Goal: Information Seeking & Learning: Check status

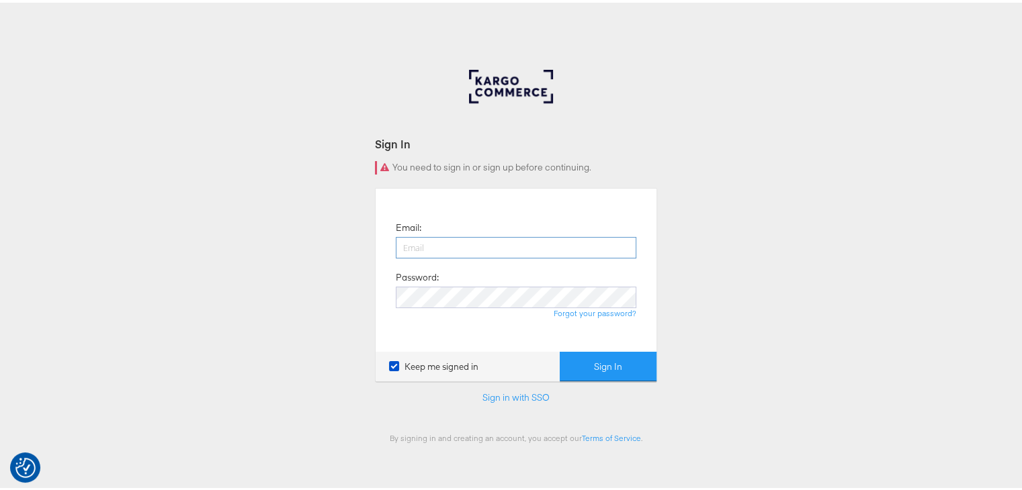
click at [424, 242] on input "email" at bounding box center [516, 244] width 240 height 21
type input "Sudheer.bheemunipalli@kargo.com"
click at [559, 349] on button "Sign In" at bounding box center [607, 364] width 97 height 30
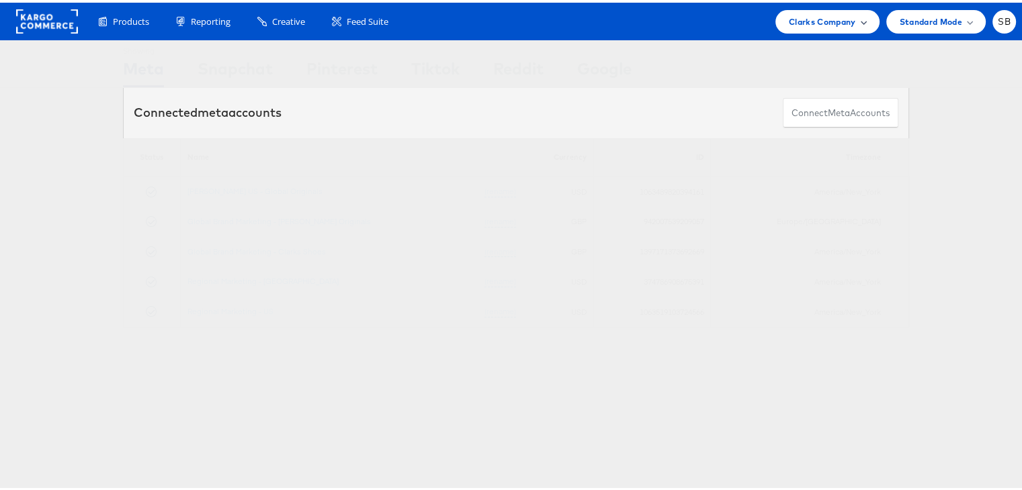
click at [818, 17] on span "Clarks Company" at bounding box center [822, 19] width 67 height 14
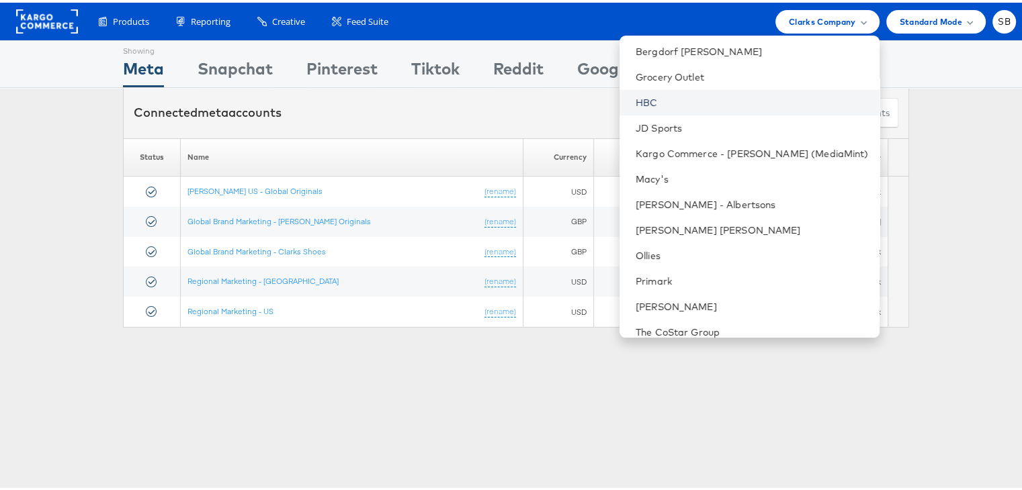
scroll to position [140, 0]
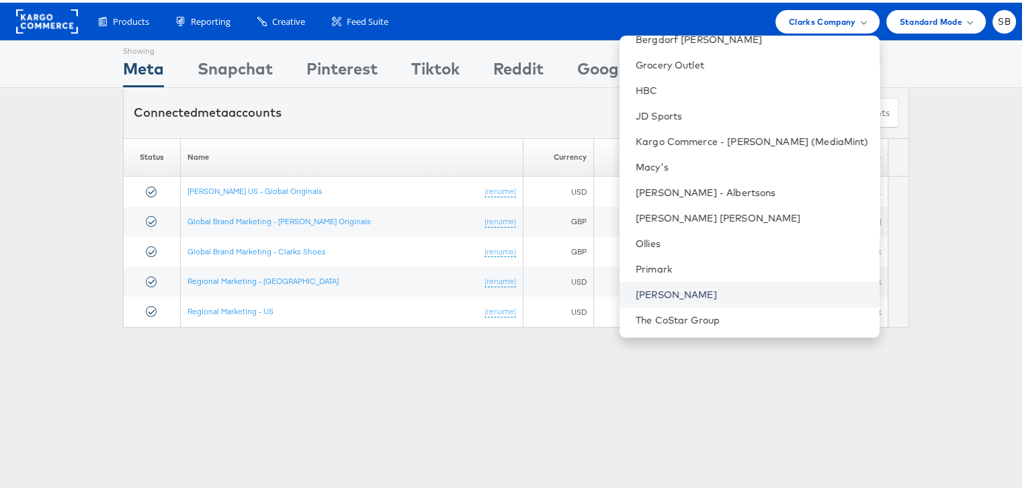
click at [690, 285] on link "[PERSON_NAME]" at bounding box center [751, 291] width 233 height 13
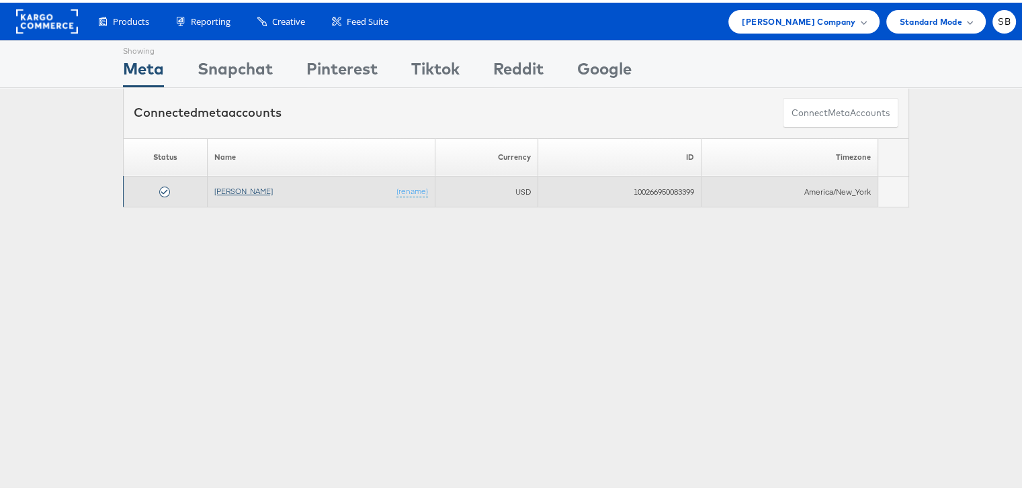
click at [230, 185] on link "[PERSON_NAME]" at bounding box center [243, 188] width 58 height 10
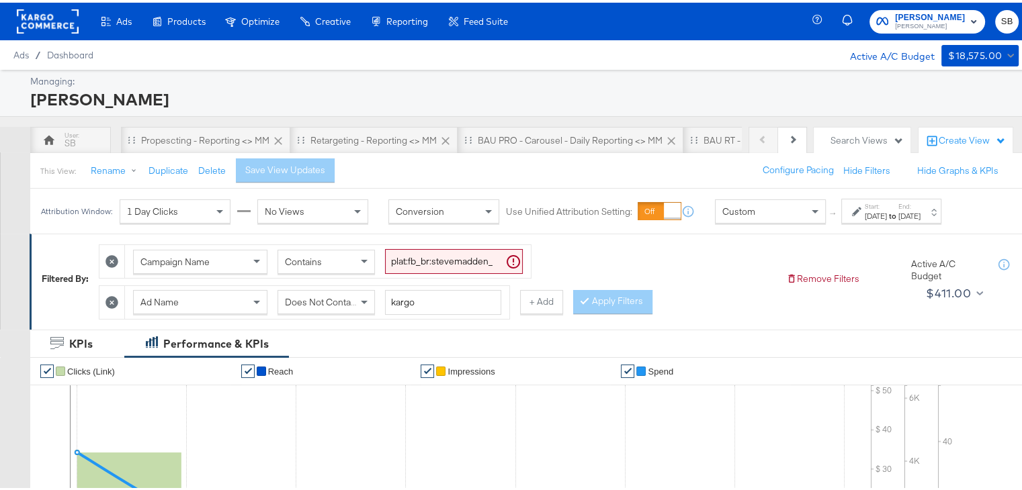
click at [890, 219] on div "Start: [DATE] to End: [DATE]" at bounding box center [891, 208] width 100 height 25
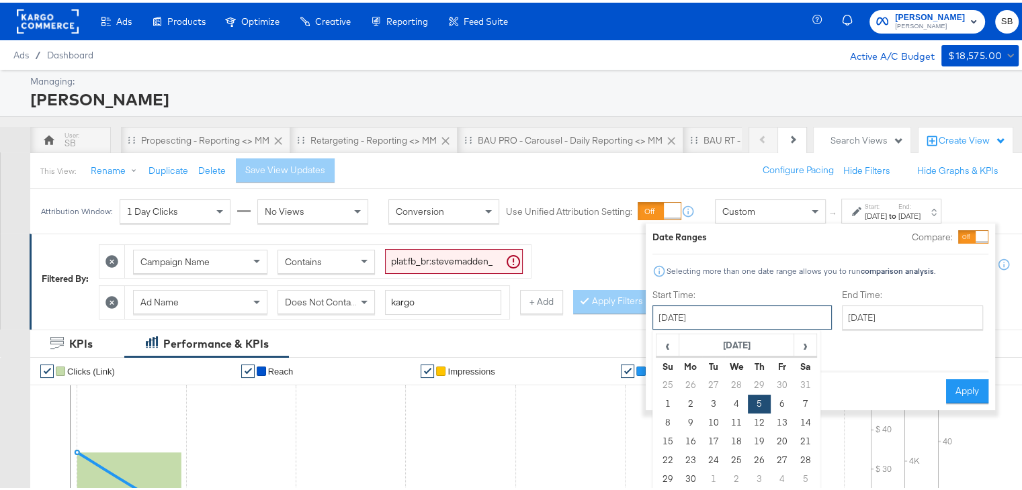
click at [718, 310] on input "[DATE]" at bounding box center [741, 315] width 179 height 24
click at [797, 345] on span "›" at bounding box center [805, 342] width 21 height 20
click at [778, 418] on td "18" at bounding box center [781, 420] width 23 height 19
type input "[DATE]"
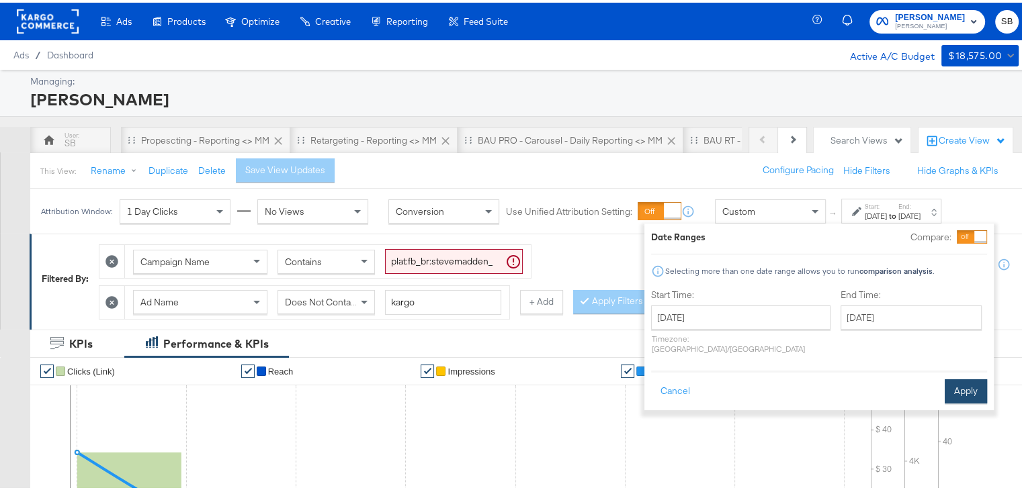
click at [956, 377] on button "Apply" at bounding box center [965, 389] width 42 height 24
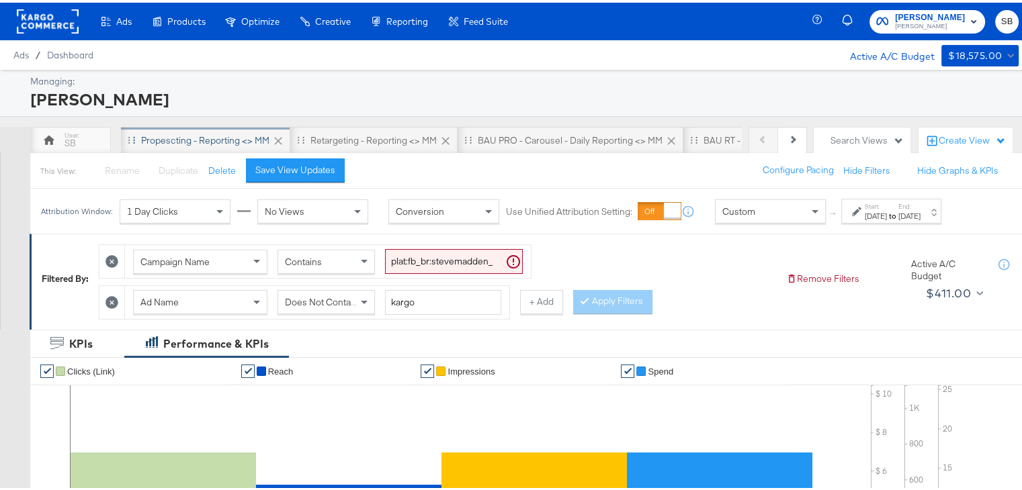
click at [212, 137] on div "Propescting - Reporting <> MM" at bounding box center [205, 138] width 128 height 13
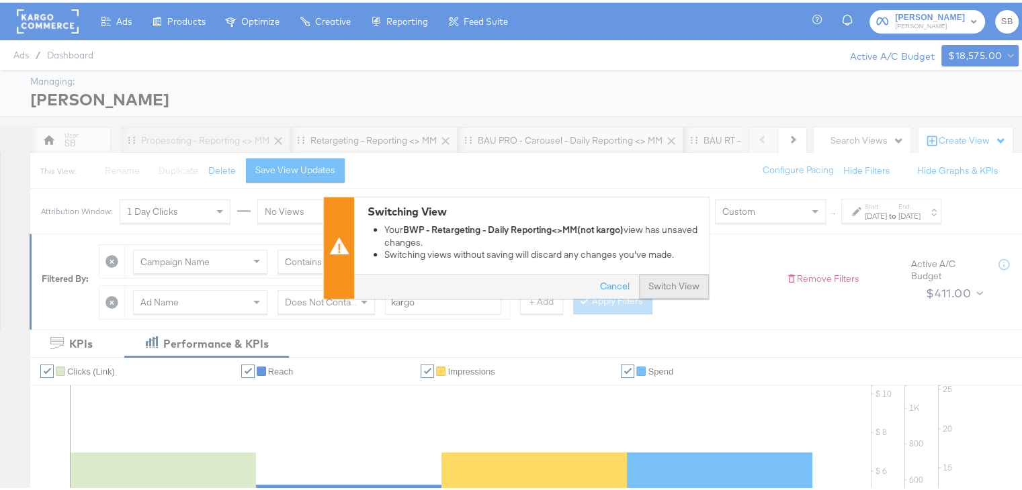
click at [658, 279] on button "Switch View" at bounding box center [674, 284] width 70 height 24
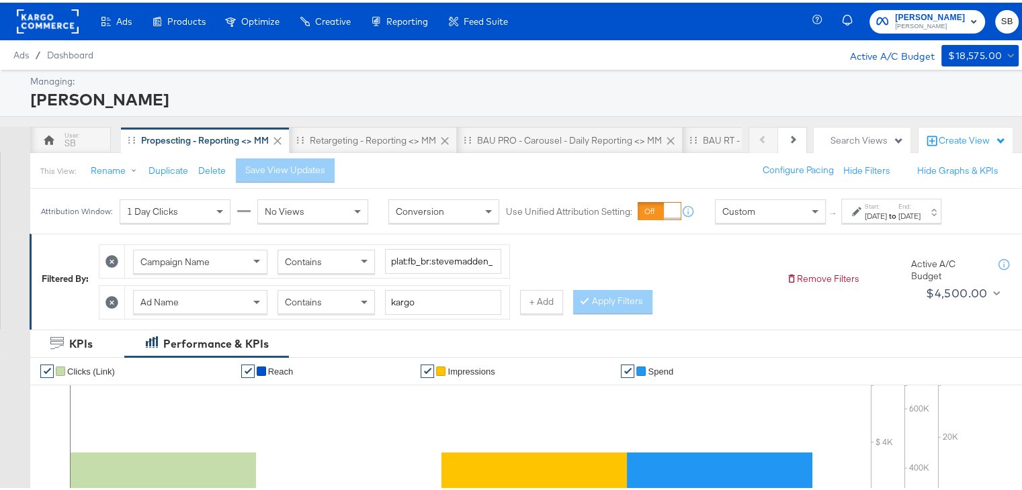
click at [898, 212] on strong "to" at bounding box center [892, 213] width 11 height 10
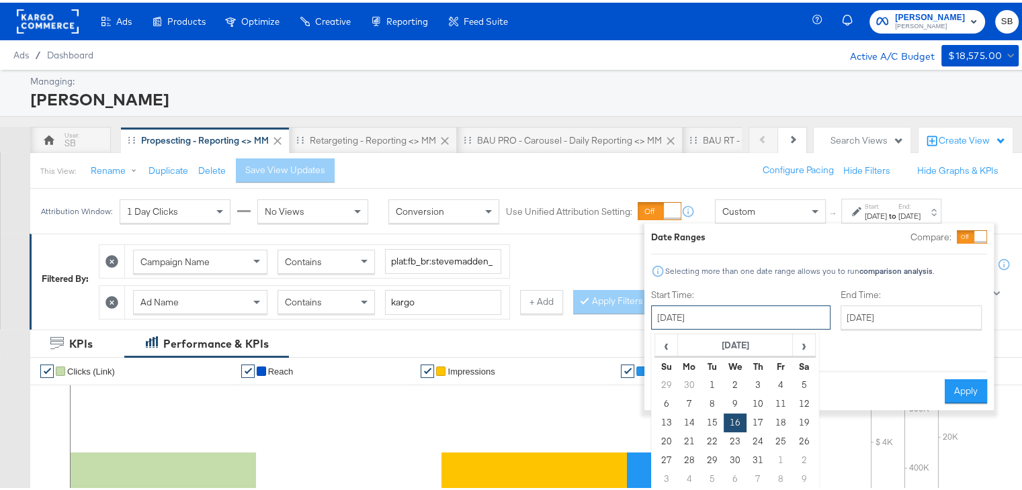
click at [728, 318] on input "July 16th 2025" at bounding box center [740, 315] width 179 height 24
click at [804, 333] on span "›" at bounding box center [803, 342] width 21 height 20
click at [681, 441] on td "18" at bounding box center [689, 439] width 23 height 19
type input "August 18th 2025"
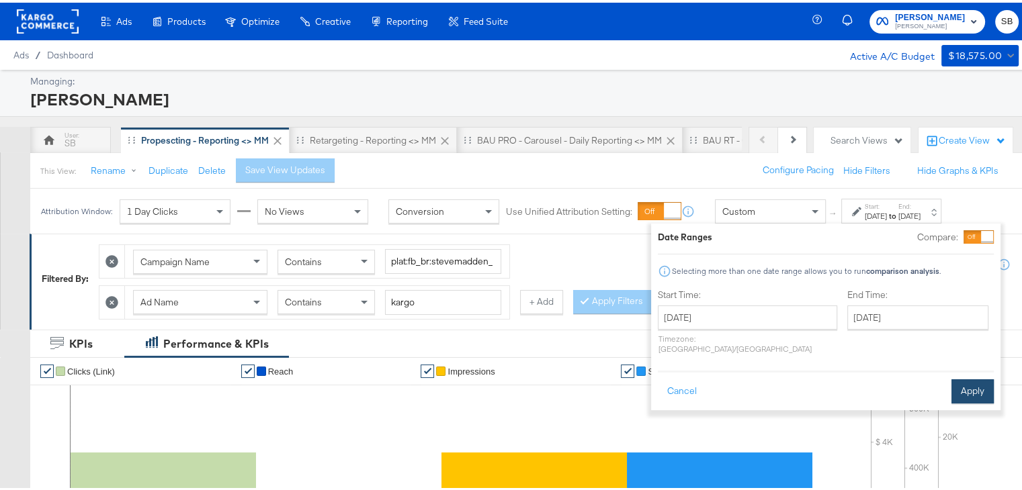
click at [960, 377] on button "Apply" at bounding box center [972, 389] width 42 height 24
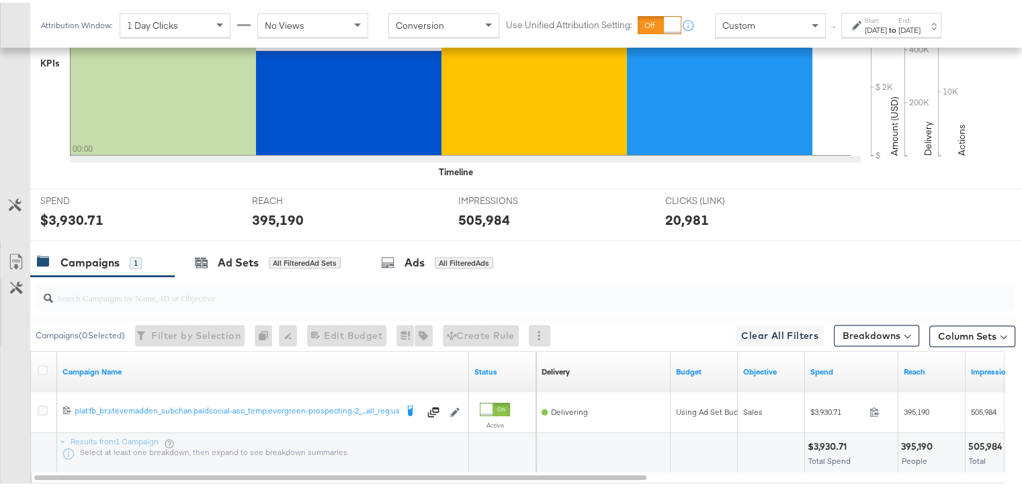
scroll to position [507, 0]
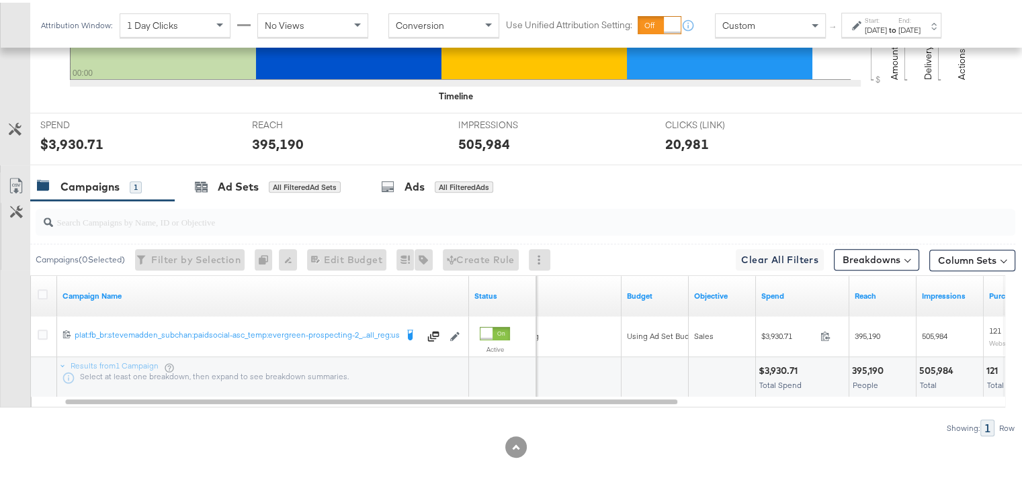
drag, startPoint x: 291, startPoint y: 1, endPoint x: 404, endPoint y: 429, distance: 442.9
click at [404, 429] on div "Showing: 1 Row" at bounding box center [507, 425] width 1015 height 17
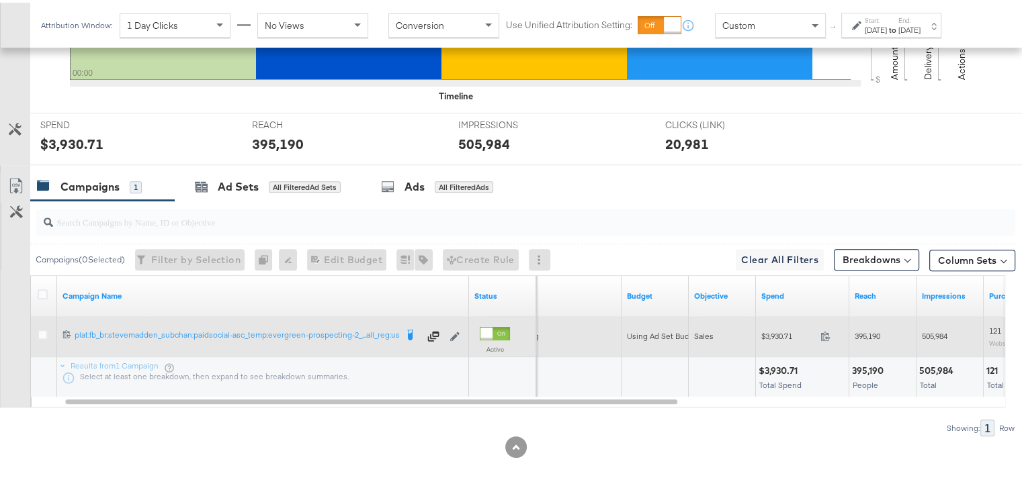
click at [867, 331] on span "395,190" at bounding box center [867, 333] width 26 height 10
copy span "395,190"
click at [867, 331] on span "395,190" at bounding box center [867, 333] width 26 height 10
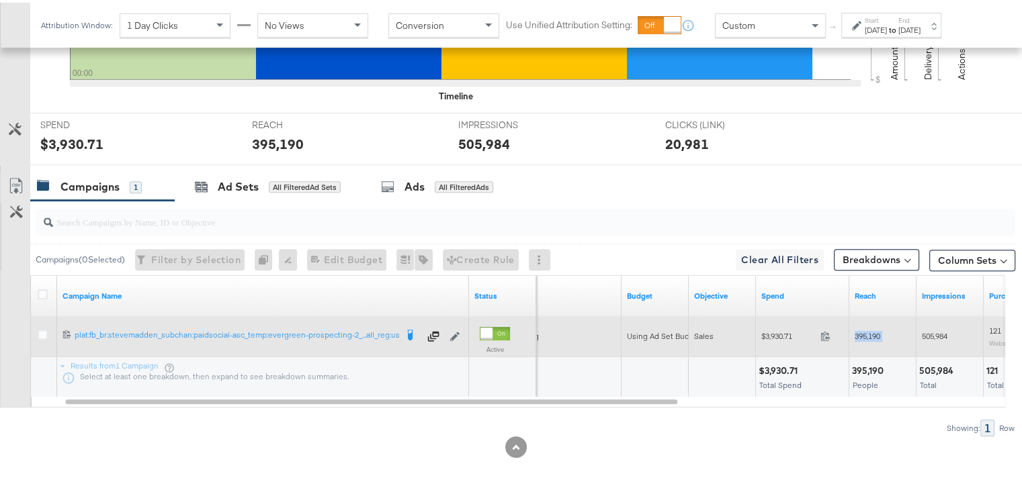
click at [867, 331] on span "395,190" at bounding box center [867, 333] width 26 height 10
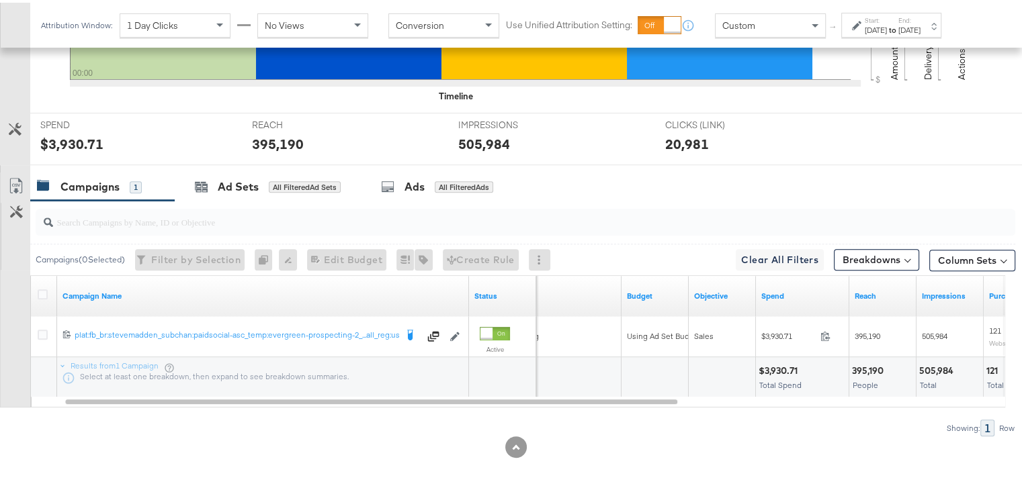
click at [438, 129] on div "REACH REACH 395,190" at bounding box center [345, 136] width 206 height 51
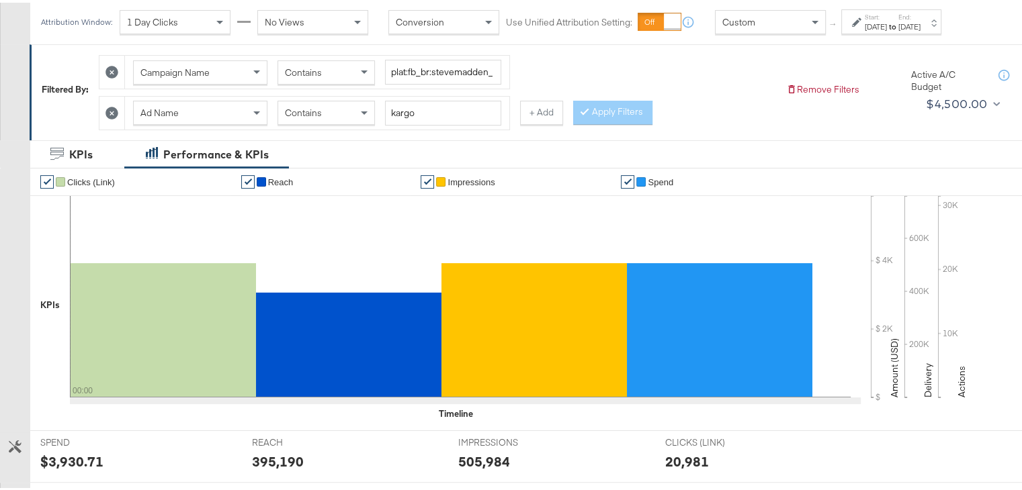
scroll to position [0, 0]
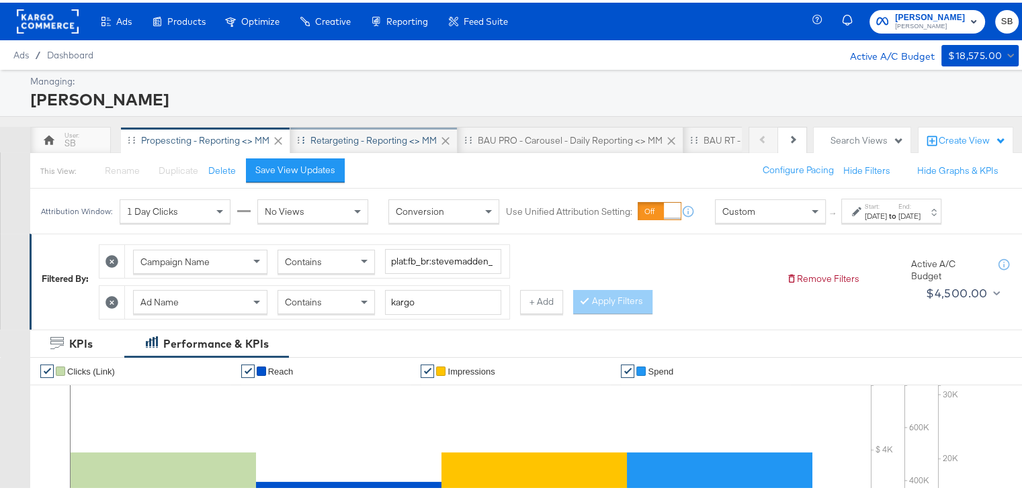
click at [347, 132] on div "Retargeting - Reporting <> MM" at bounding box center [373, 138] width 126 height 13
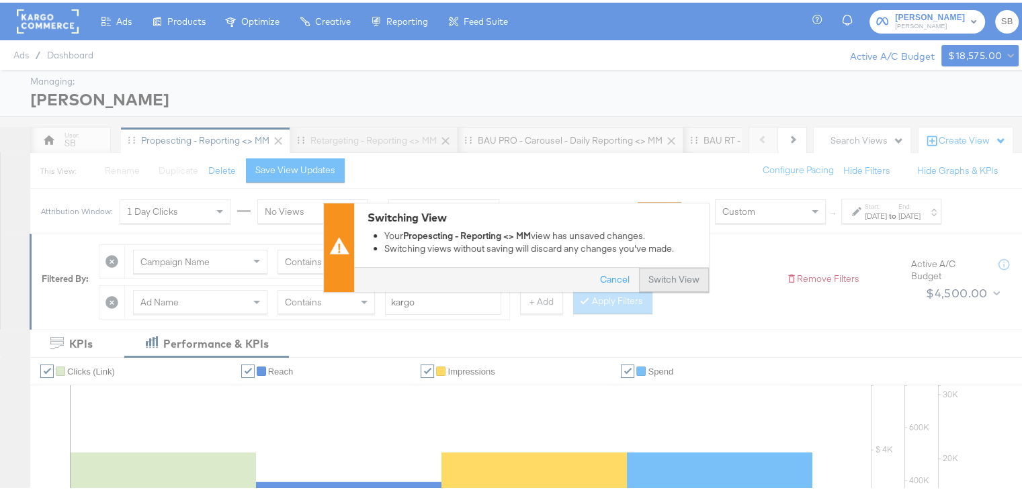
click at [656, 271] on button "Switch View" at bounding box center [674, 278] width 70 height 24
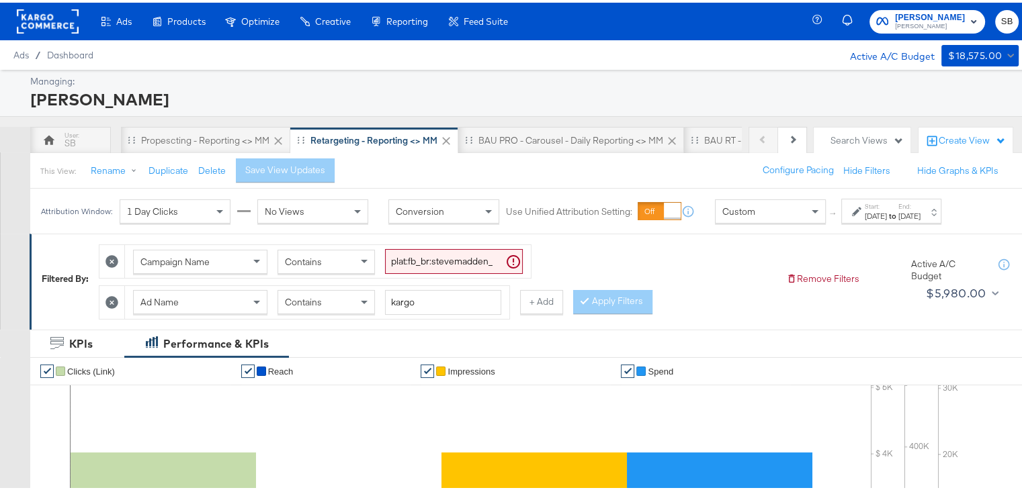
click at [884, 208] on div "Jul 16th 2025" at bounding box center [875, 213] width 22 height 11
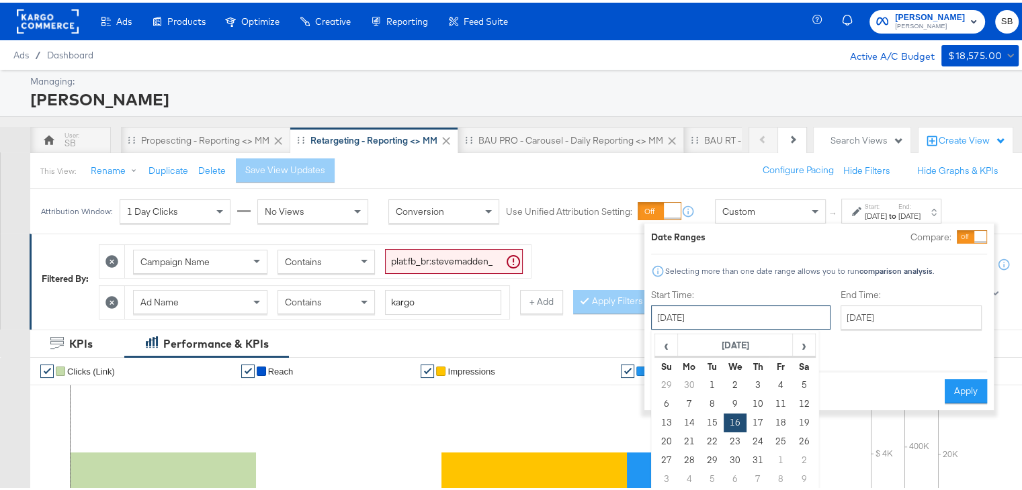
click at [739, 306] on input "July 16th 2025" at bounding box center [740, 315] width 179 height 24
click at [774, 414] on td "18" at bounding box center [780, 420] width 23 height 19
type input "July 18th 2025"
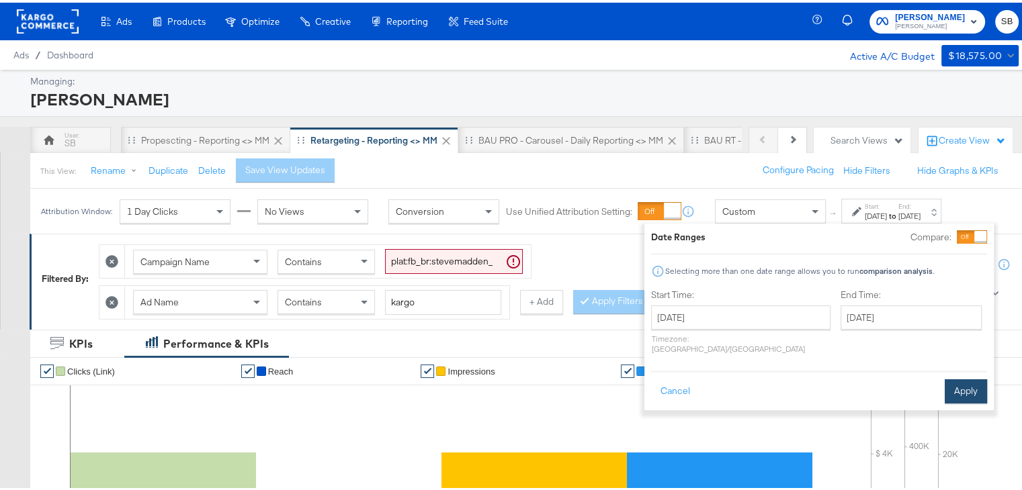
click at [960, 377] on button "Apply" at bounding box center [965, 389] width 42 height 24
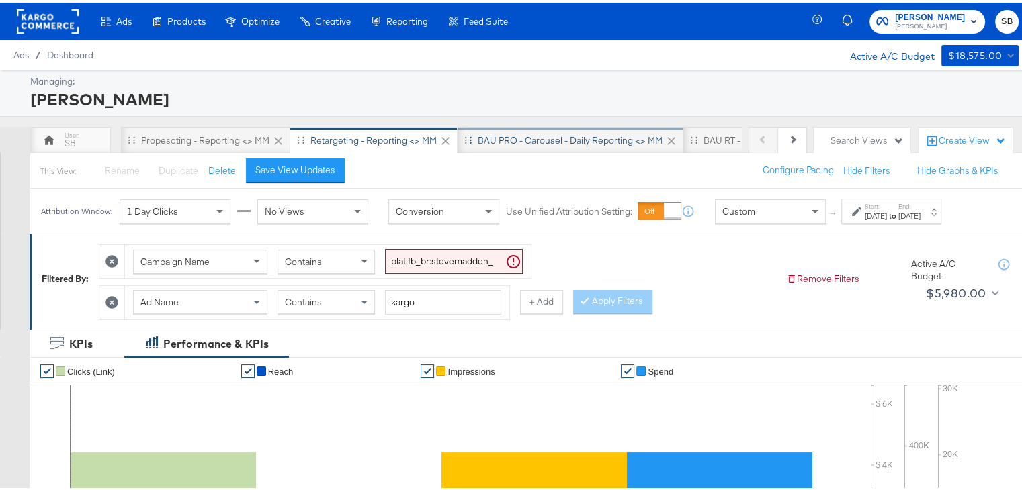
click at [592, 132] on div "BAU PRO - Carousel - Daily Reporting <> MM" at bounding box center [570, 138] width 185 height 13
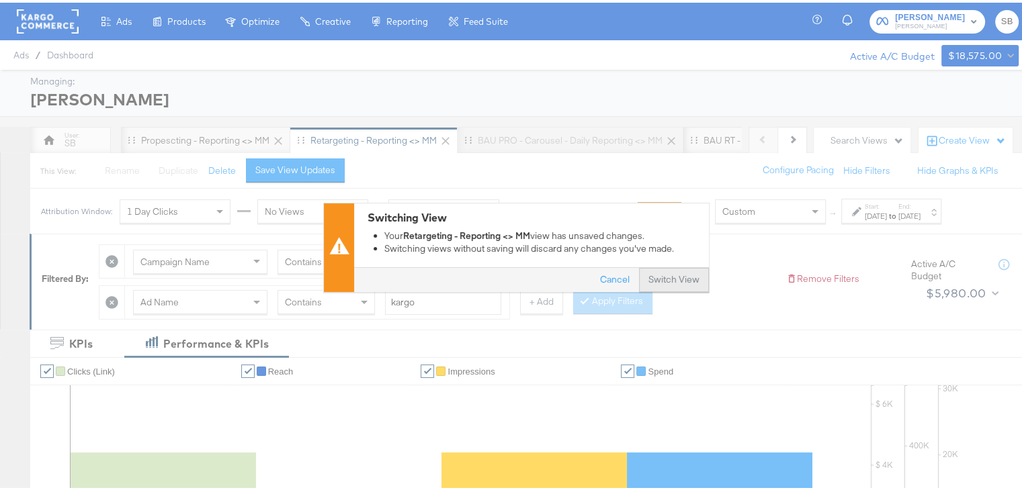
click at [653, 272] on button "Switch View" at bounding box center [674, 278] width 70 height 24
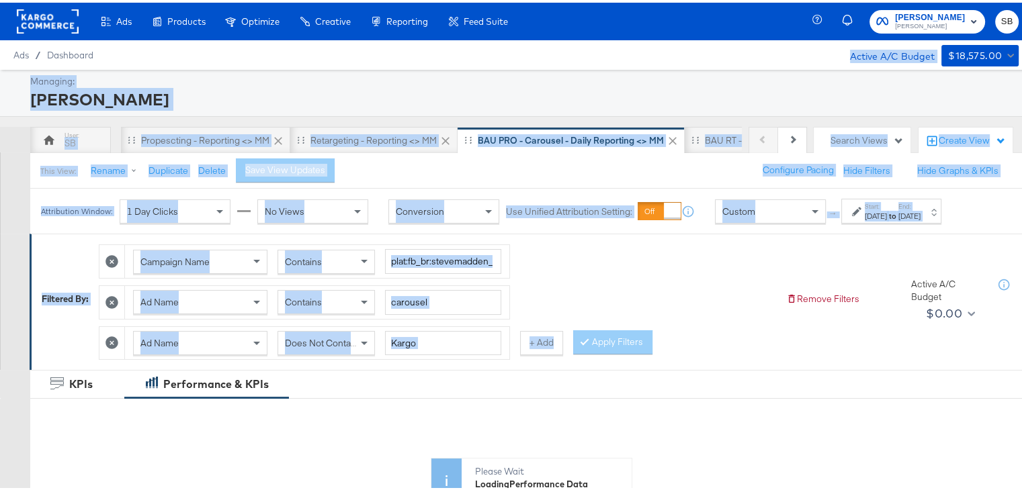
click at [449, 52] on div "Ads Ads Dashboard Main dashboard for Media Buying. New Campaign Create a new ca…" at bounding box center [516, 483] width 1032 height 966
click at [318, 50] on div "Ads / Dashboard Active A/C Budget $18,575.00" at bounding box center [516, 53] width 1032 height 30
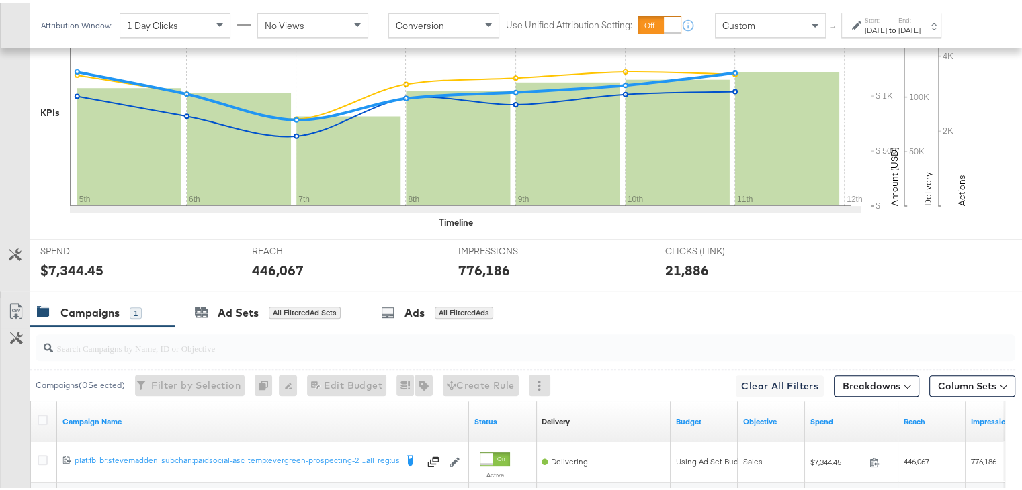
scroll to position [454, 0]
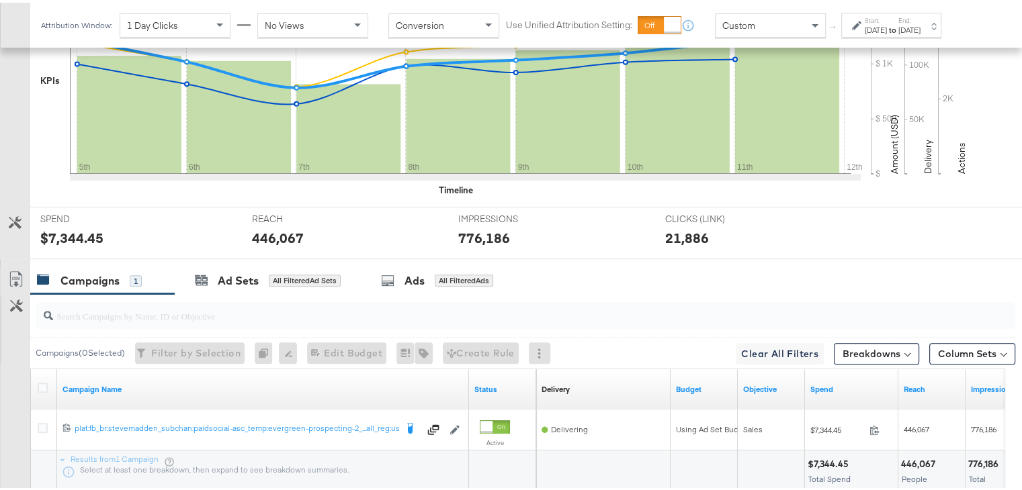
click at [898, 24] on strong "to" at bounding box center [892, 27] width 11 height 10
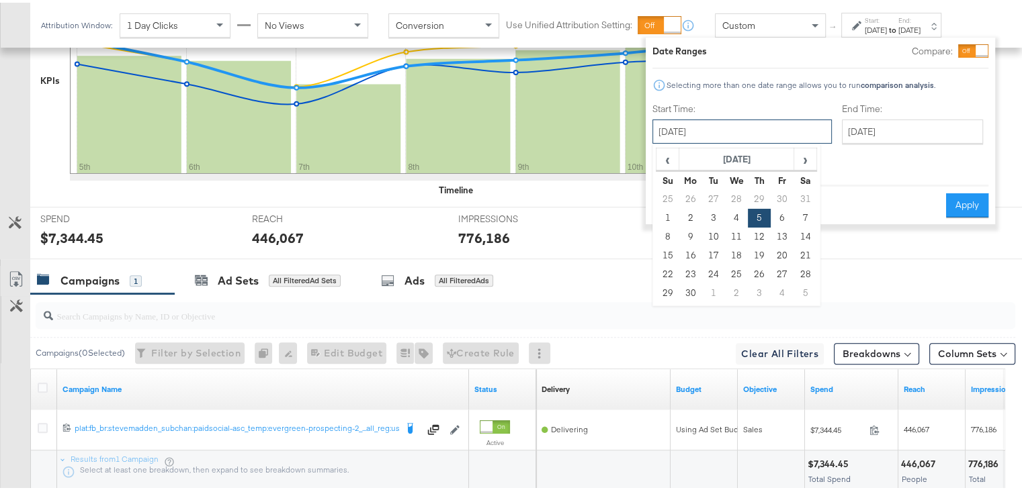
click at [711, 128] on input "June 5th 2025" at bounding box center [741, 129] width 179 height 24
click at [810, 154] on span "›" at bounding box center [805, 156] width 21 height 20
click at [807, 156] on span "›" at bounding box center [805, 156] width 21 height 20
click at [688, 256] on td "18" at bounding box center [690, 253] width 23 height 19
type input "August 18th 2025"
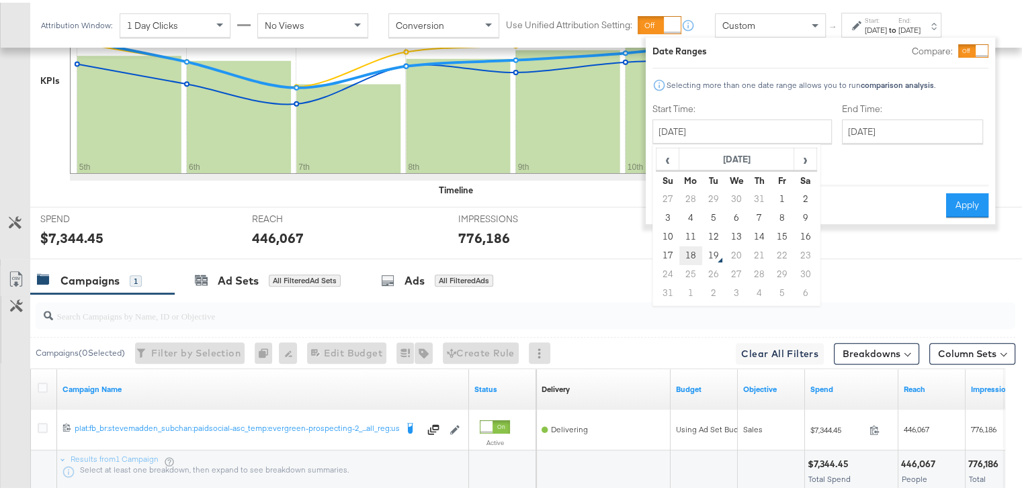
type input "August 18th 2025"
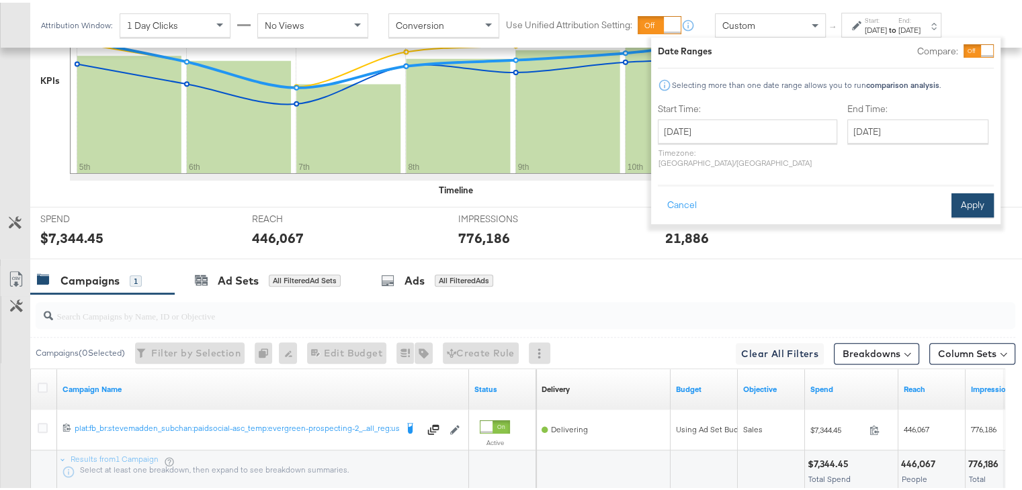
click at [959, 191] on button "Apply" at bounding box center [972, 203] width 42 height 24
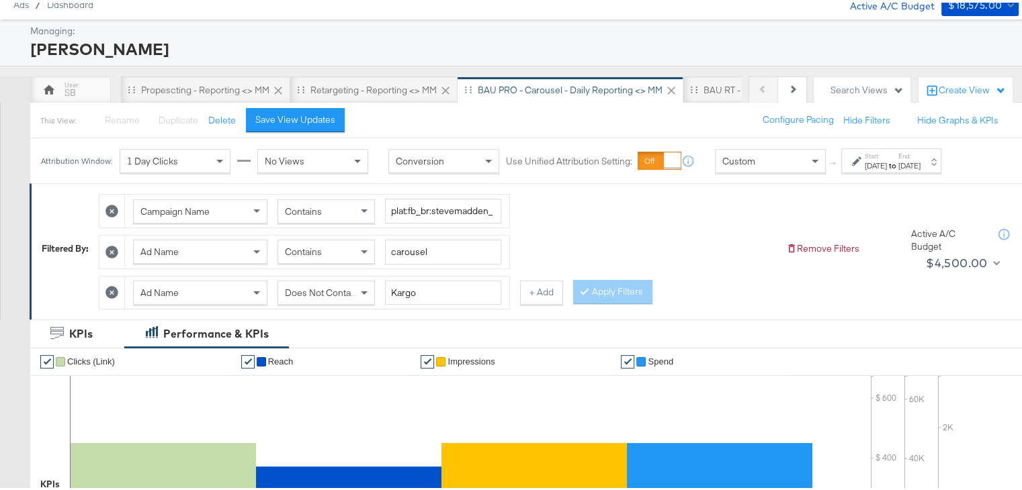
scroll to position [11, 0]
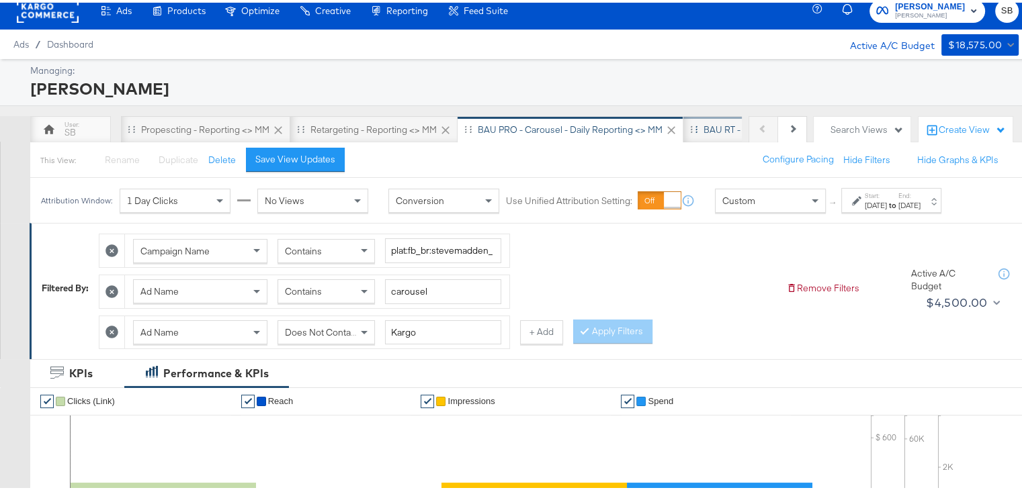
click at [707, 132] on div "BAU RT - Carousel - Daily Reporting <> MM" at bounding box center [792, 127] width 218 height 27
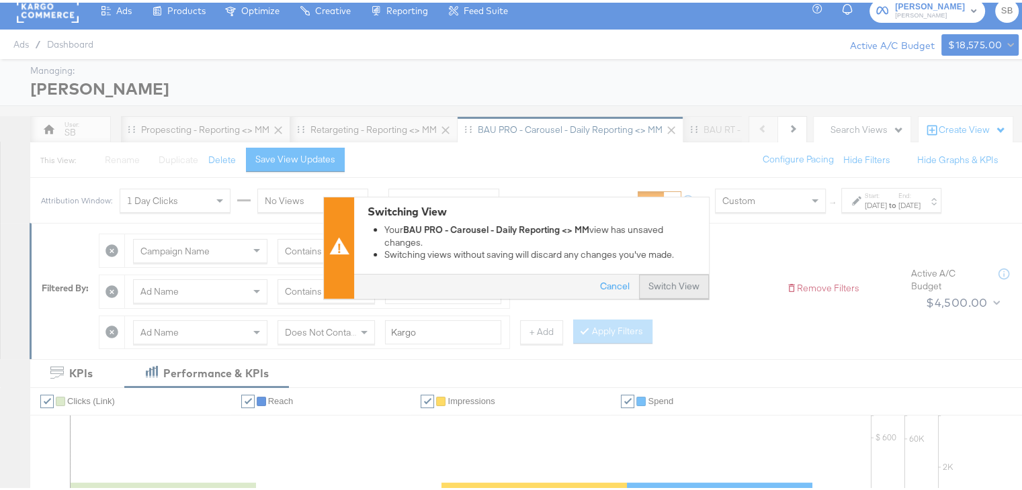
click at [678, 285] on button "Switch View" at bounding box center [674, 284] width 70 height 24
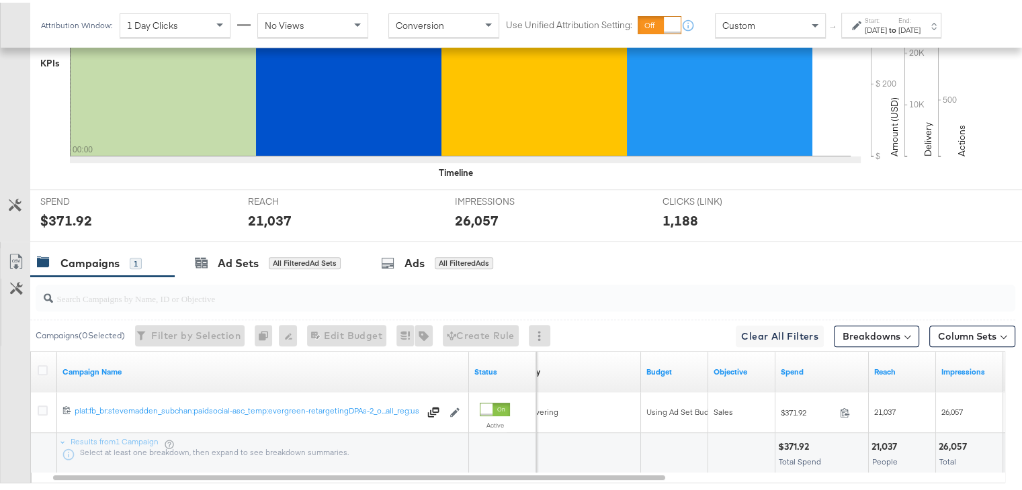
scroll to position [474, 0]
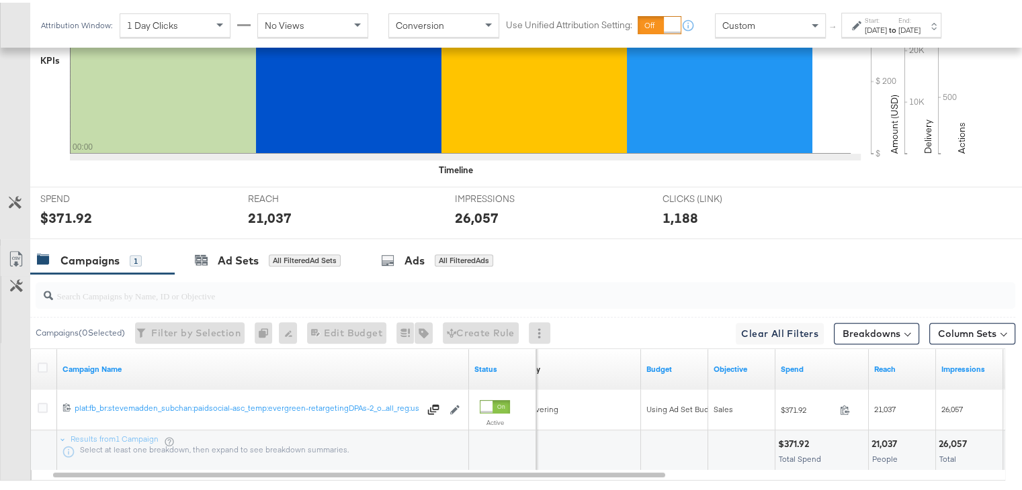
click at [887, 31] on div "Jun 28th 2025" at bounding box center [875, 27] width 22 height 11
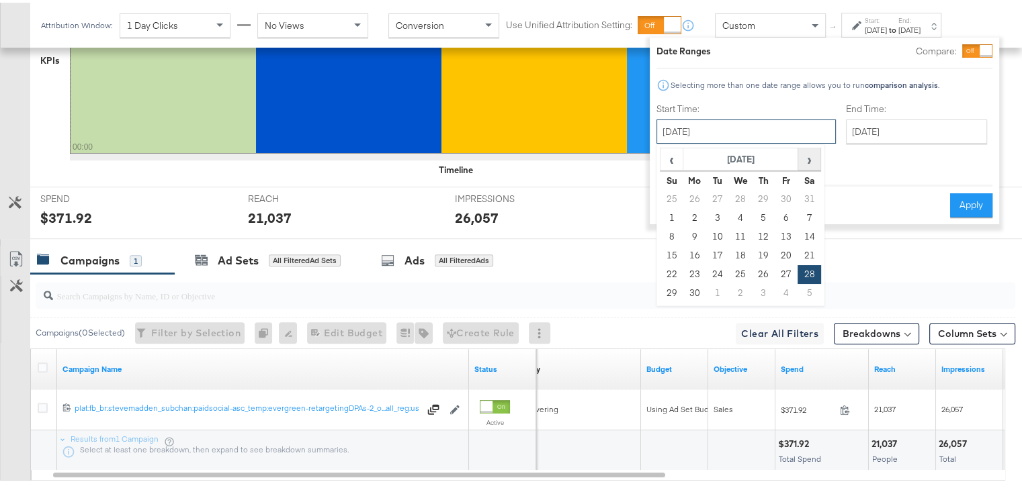
drag, startPoint x: 750, startPoint y: 131, endPoint x: 806, endPoint y: 158, distance: 61.9
click at [806, 141] on div "June 28th 2025 ‹ June 2025 › Su Mo Tu We Th Fr Sa 25 26 27 28 29 30 31 1 2 3 4 …" at bounding box center [745, 129] width 179 height 24
click at [806, 158] on span "›" at bounding box center [809, 156] width 21 height 20
click at [701, 252] on td "18" at bounding box center [694, 253] width 23 height 19
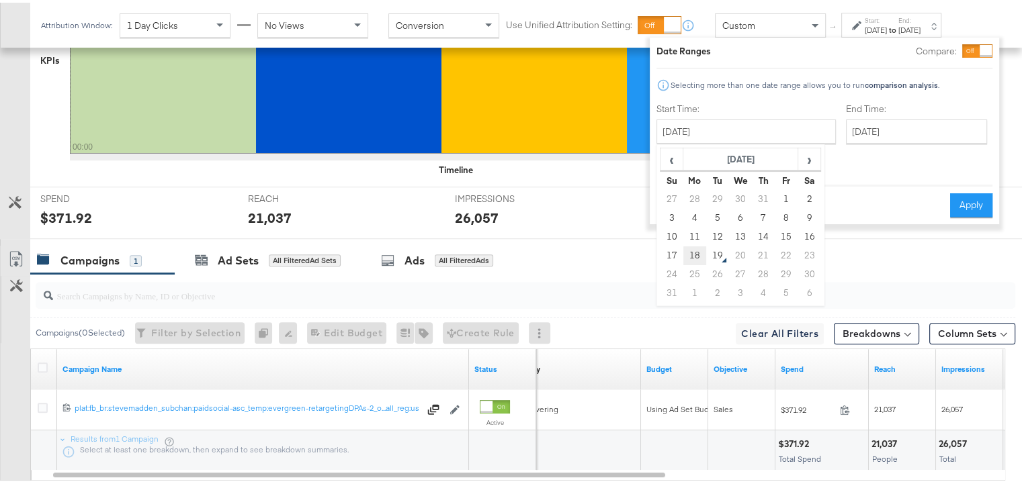
type input "August 18th 2025"
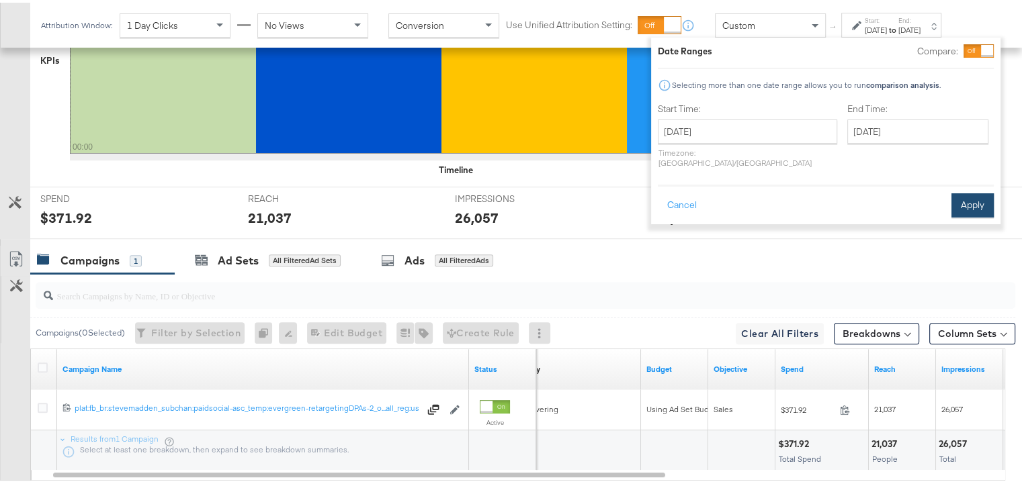
click at [957, 191] on button "Apply" at bounding box center [972, 203] width 42 height 24
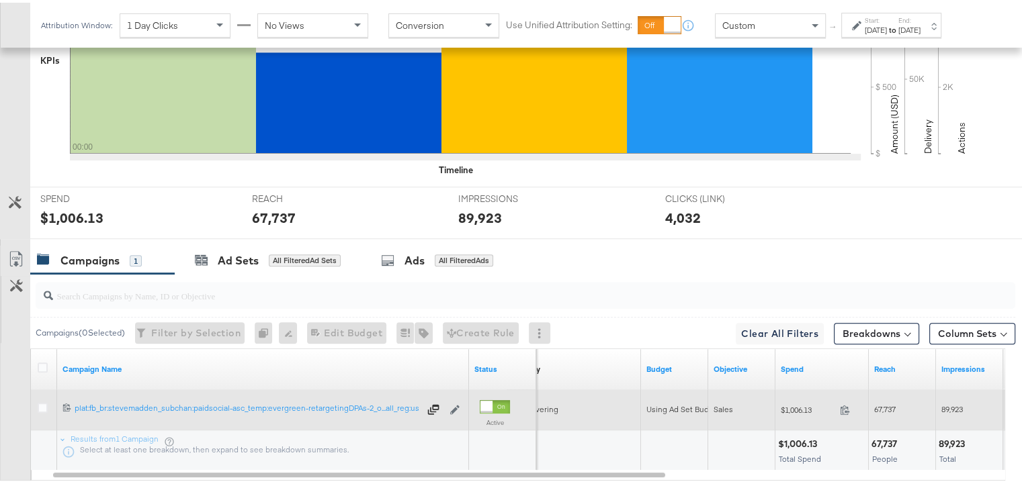
click at [879, 404] on span "67,737" at bounding box center [884, 407] width 21 height 10
copy span "67,737"
click at [879, 404] on span "67,737" at bounding box center [884, 407] width 21 height 10
click at [952, 402] on span "89,923" at bounding box center [951, 407] width 21 height 10
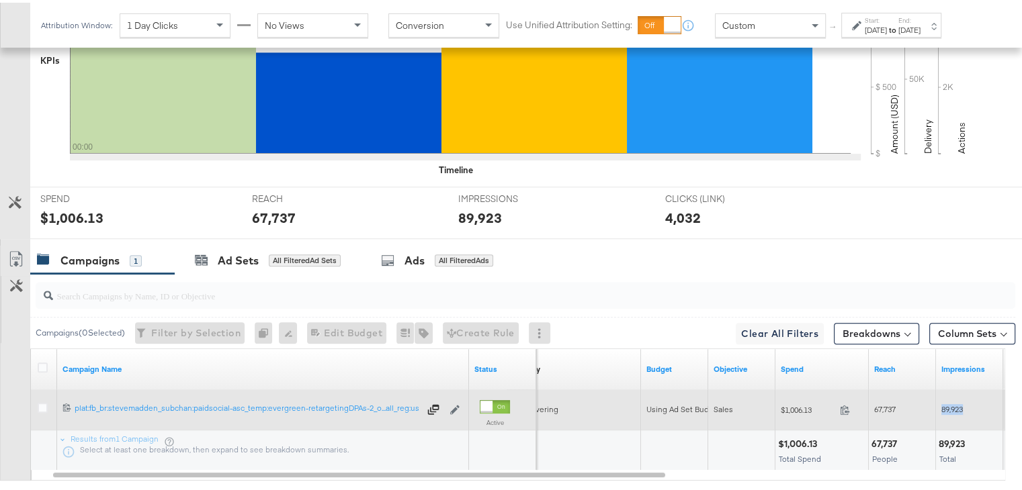
click at [952, 402] on span "89,923" at bounding box center [951, 407] width 21 height 10
copy span "89,923"
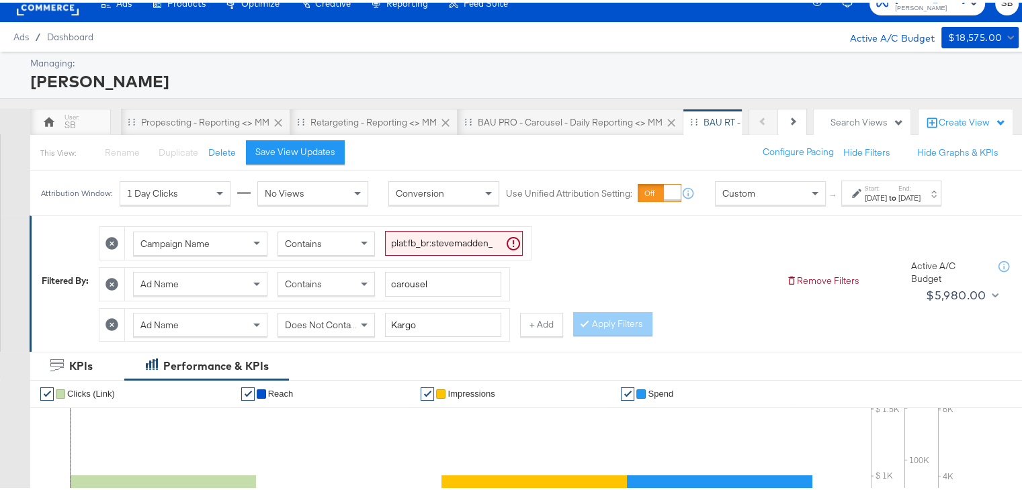
scroll to position [0, 0]
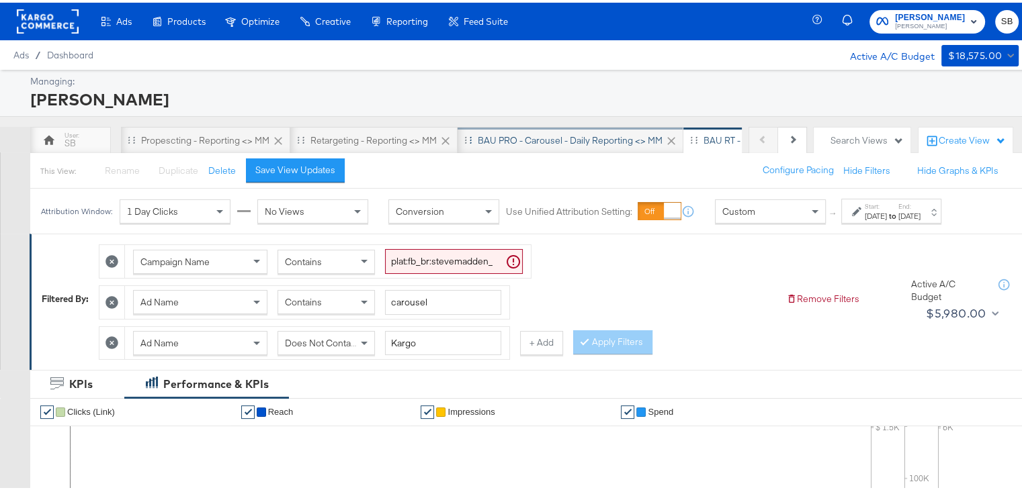
click at [580, 140] on div "BAU PRO - Carousel - Daily Reporting <> MM" at bounding box center [570, 138] width 185 height 13
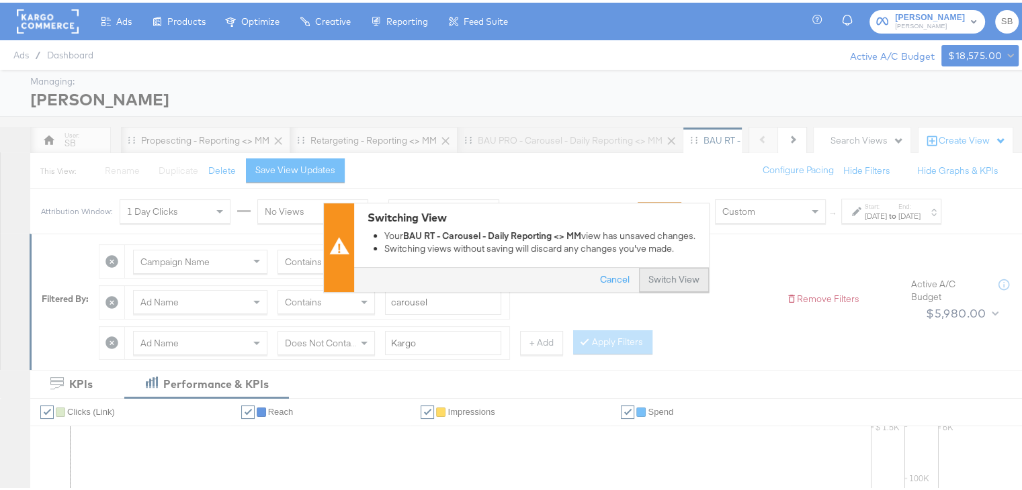
click at [676, 279] on button "Switch View" at bounding box center [674, 278] width 70 height 24
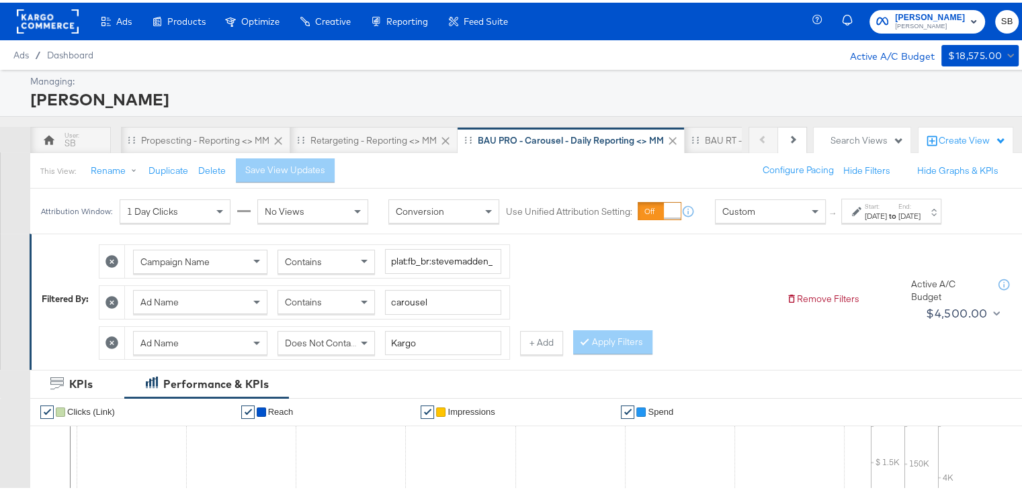
click at [887, 212] on div "Jun 5th 2025" at bounding box center [875, 213] width 22 height 11
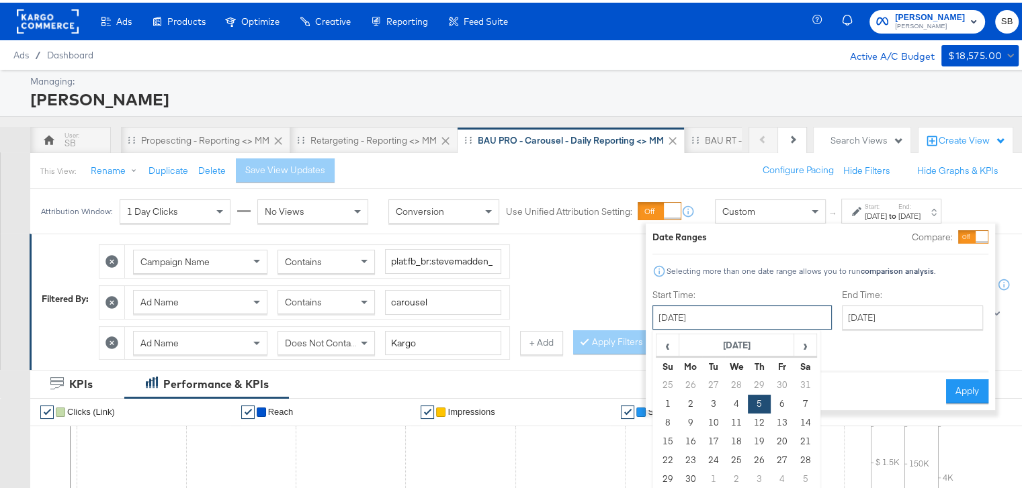
click at [752, 318] on input "June 5th 2025" at bounding box center [741, 315] width 179 height 24
click at [801, 334] on span "›" at bounding box center [805, 342] width 21 height 20
click at [803, 347] on span "›" at bounding box center [805, 342] width 21 height 20
click at [694, 441] on td "18" at bounding box center [690, 439] width 23 height 19
type input "August 18th 2025"
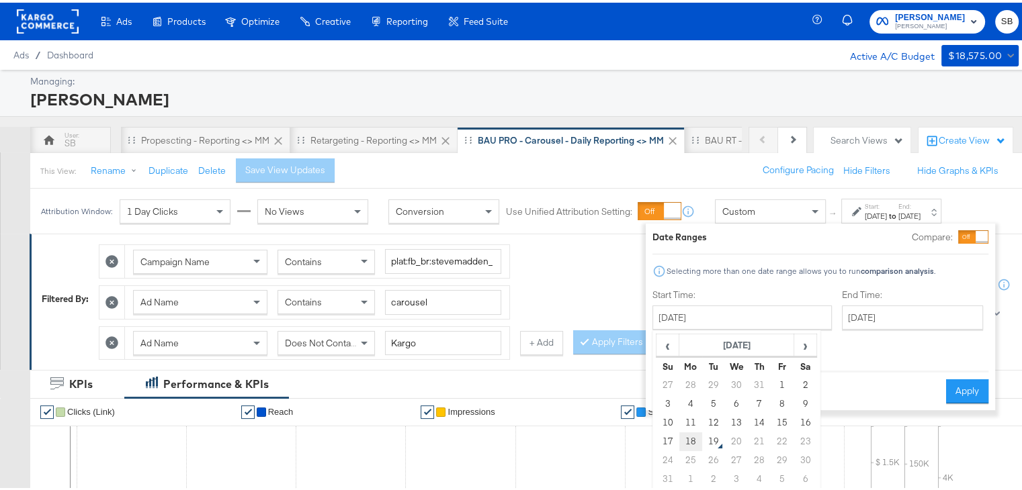
type input "August 18th 2025"
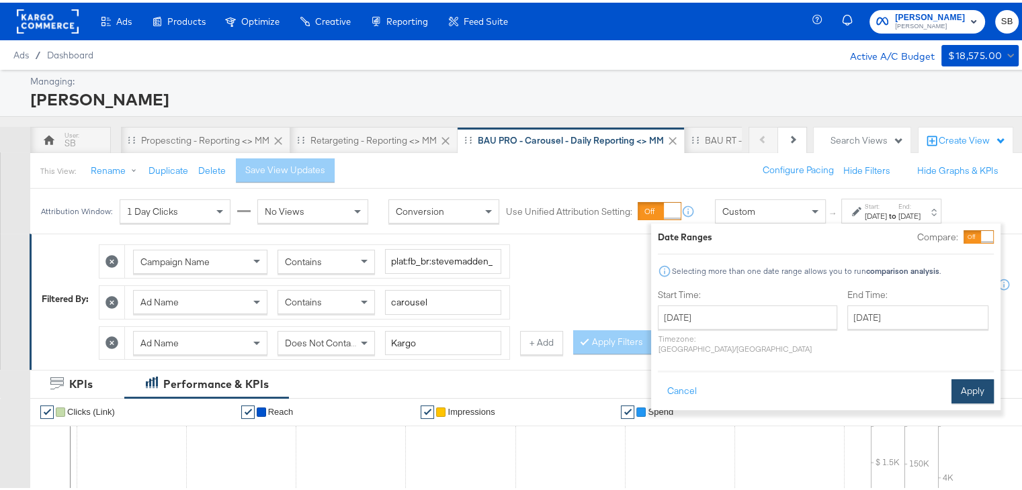
click at [964, 385] on button "Apply" at bounding box center [972, 389] width 42 height 24
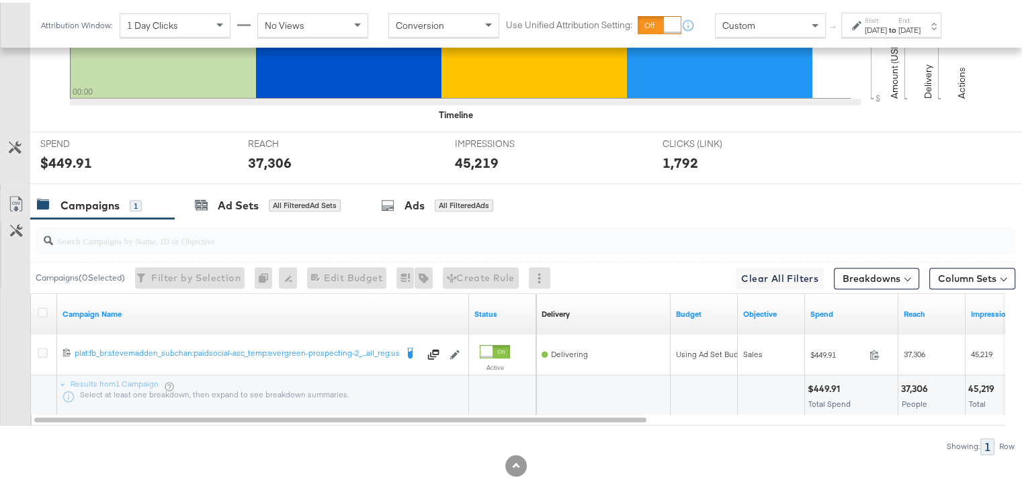
scroll to position [547, 0]
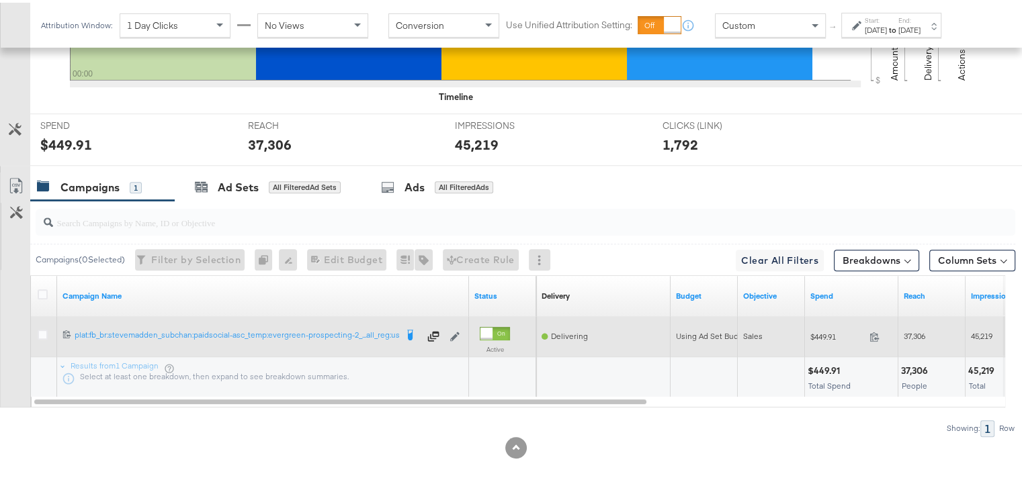
click at [912, 328] on span "37,306" at bounding box center [913, 333] width 21 height 10
copy span "37,306"
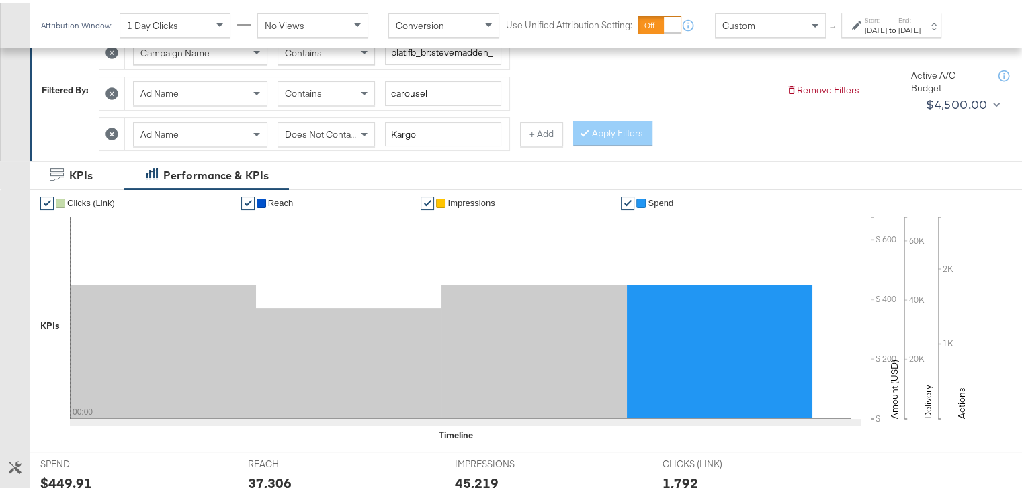
scroll to position [0, 0]
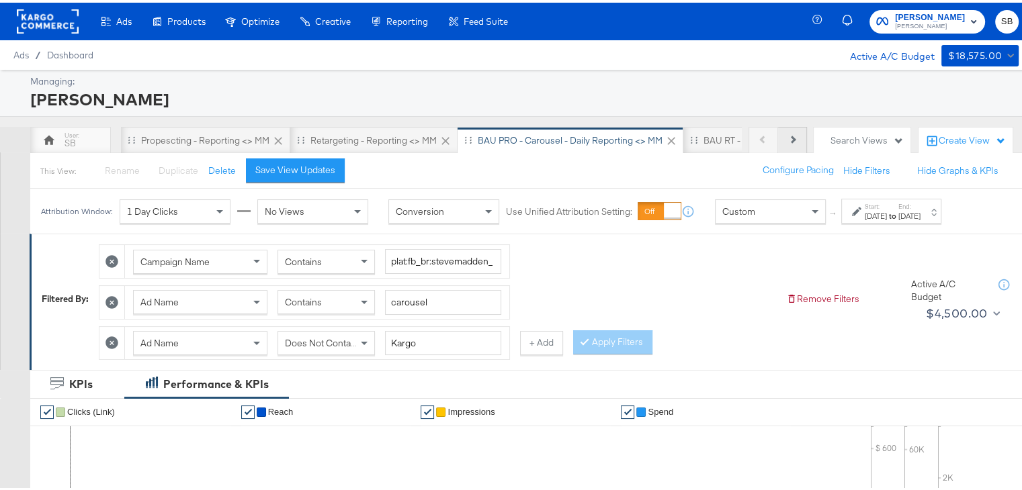
click at [780, 140] on button "Next" at bounding box center [792, 137] width 29 height 27
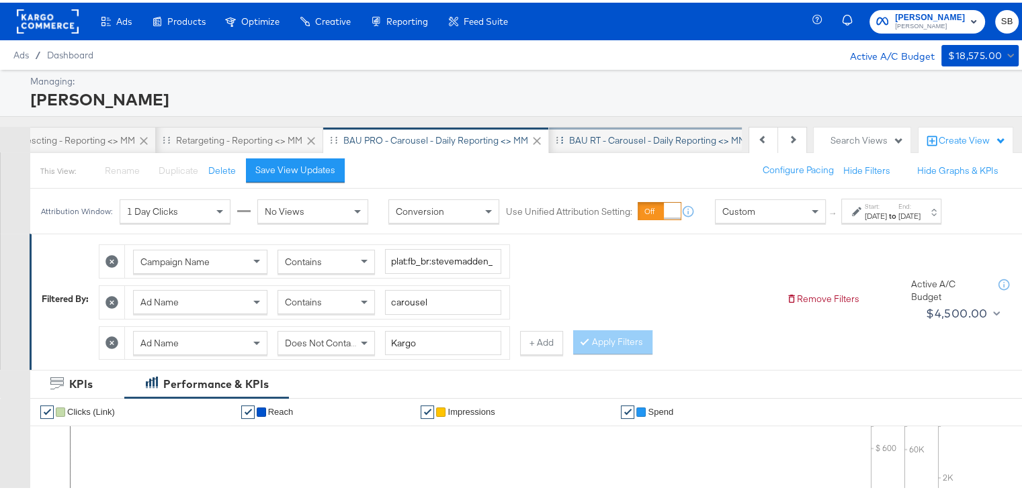
click at [609, 135] on div "BAU RT - Carousel - Daily Reporting <> MM" at bounding box center [657, 138] width 177 height 13
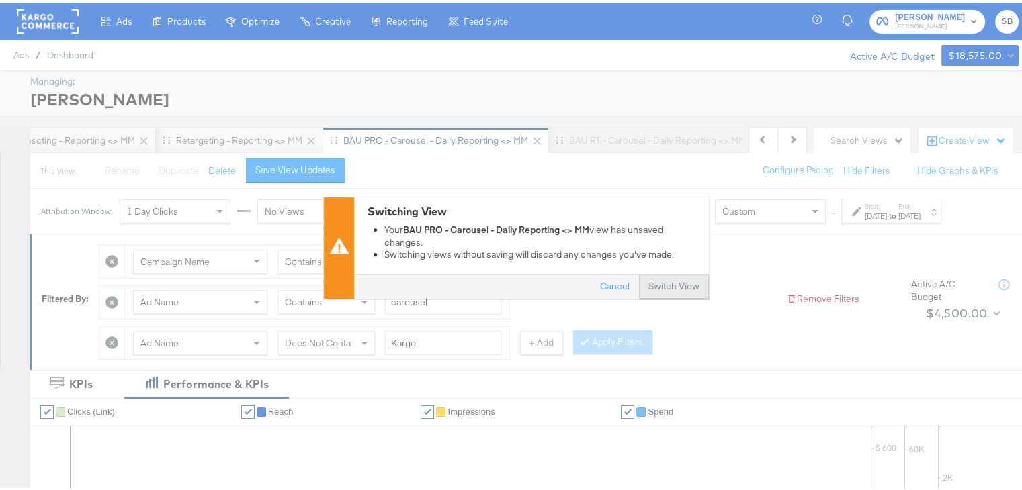
click at [659, 288] on button "Switch View" at bounding box center [674, 284] width 70 height 24
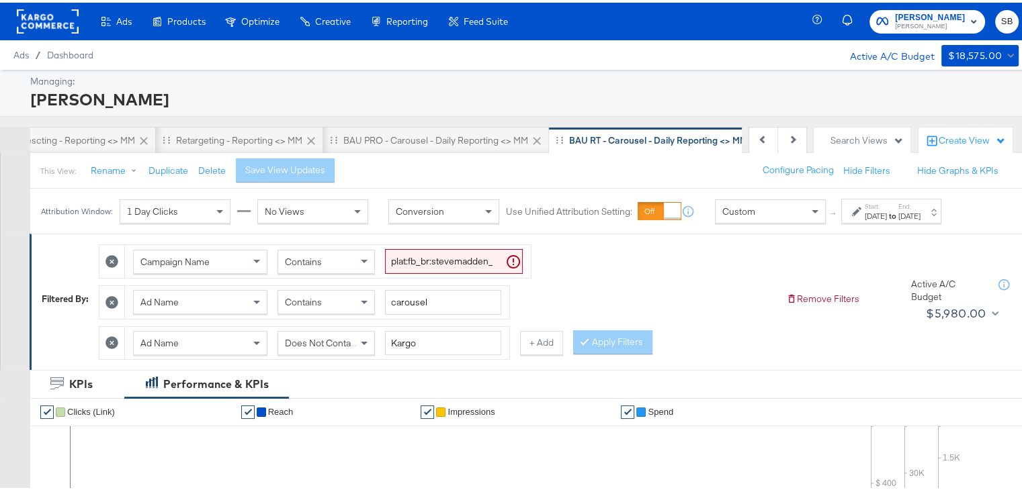
click at [887, 212] on div "Jun 28th 2025" at bounding box center [875, 213] width 22 height 11
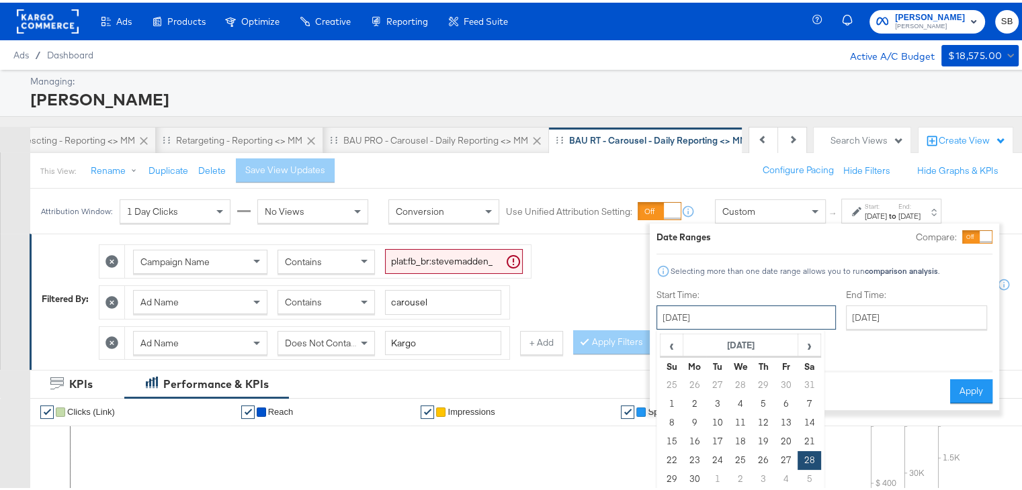
click at [751, 312] on input "June 28th 2025" at bounding box center [745, 315] width 179 height 24
click at [809, 339] on span "›" at bounding box center [809, 342] width 21 height 20
click at [695, 439] on td "18" at bounding box center [694, 439] width 23 height 19
type input "August 18th 2025"
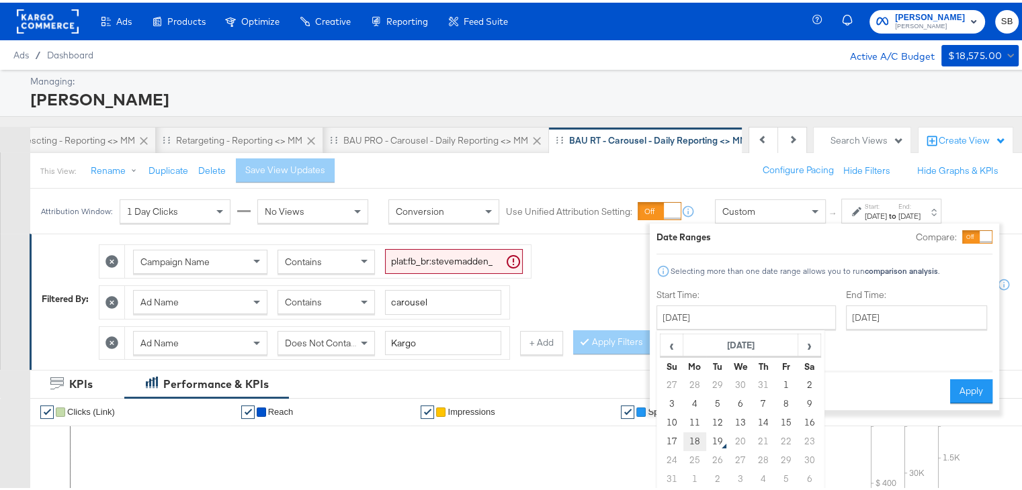
type input "August 18th 2025"
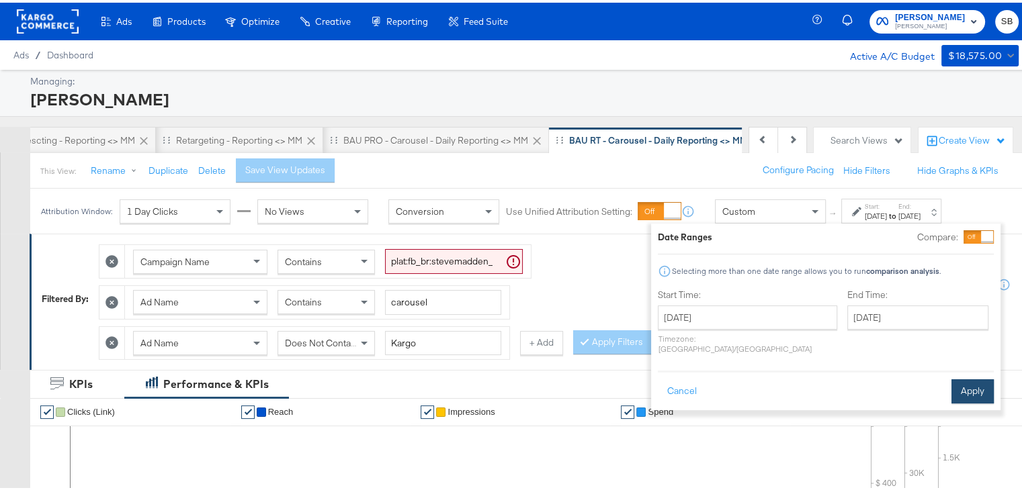
click at [971, 377] on button "Apply" at bounding box center [972, 389] width 42 height 24
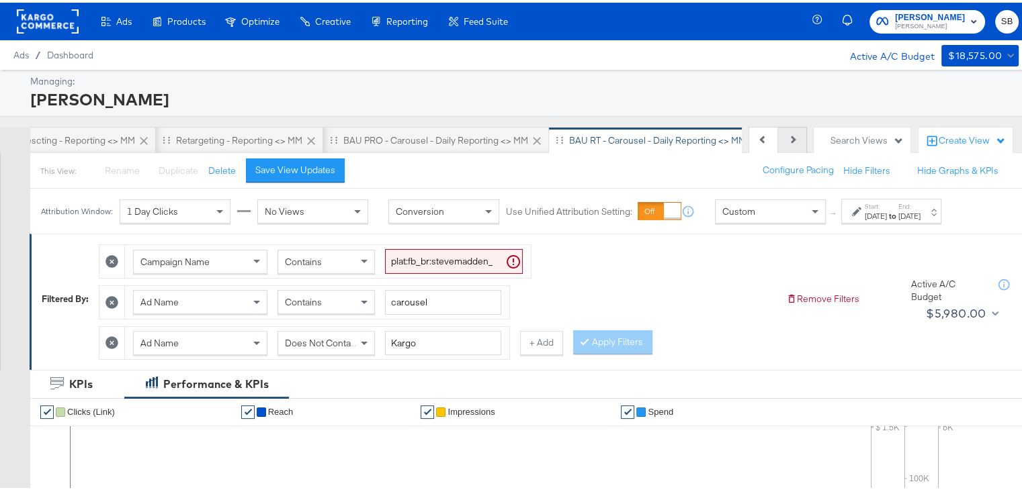
click at [788, 138] on icon at bounding box center [791, 136] width 7 height 7
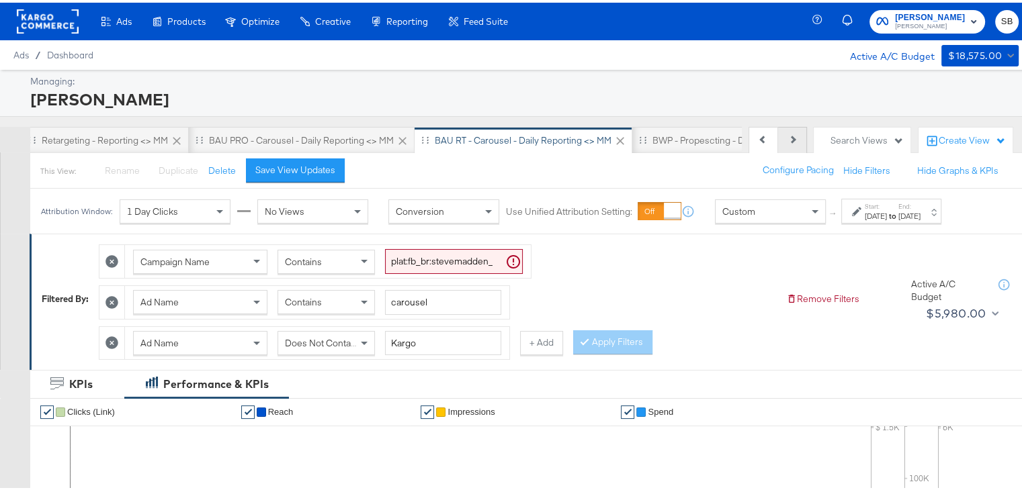
click at [788, 138] on icon at bounding box center [791, 136] width 7 height 7
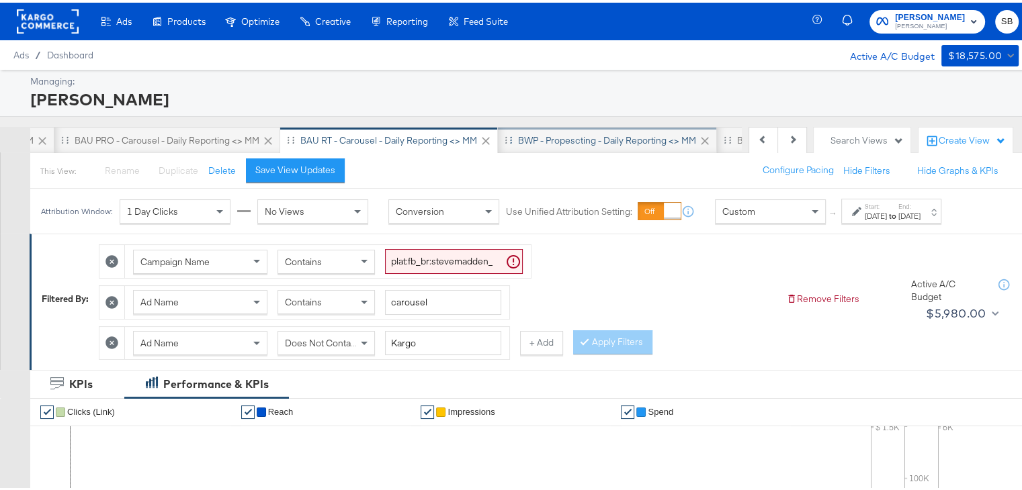
click at [604, 143] on div "BWP - Propescting - Daily Reporting <> MM" at bounding box center [607, 138] width 178 height 13
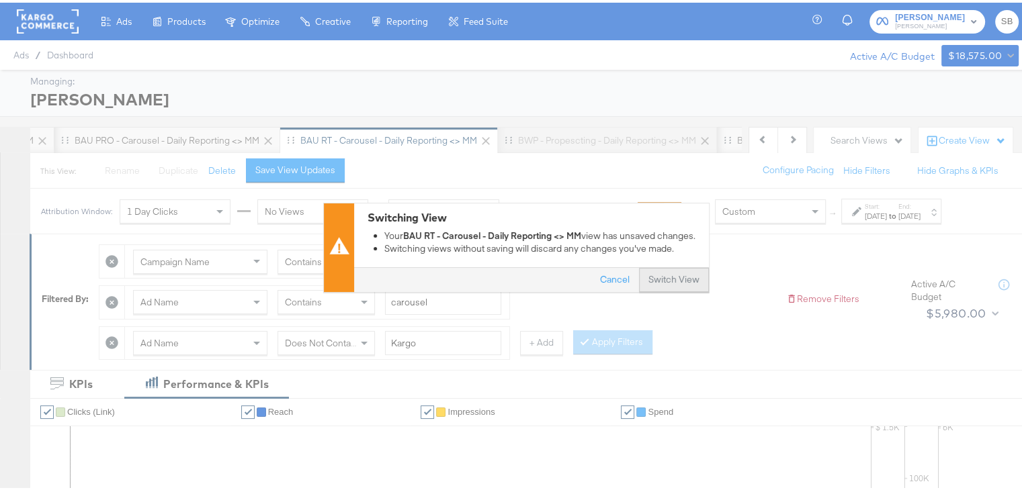
click at [661, 273] on button "Switch View" at bounding box center [674, 278] width 70 height 24
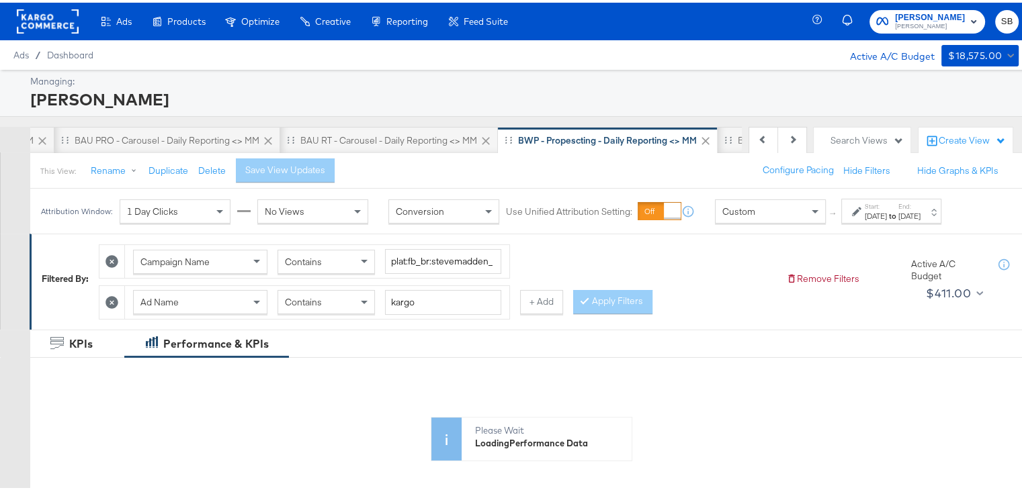
click at [883, 202] on label "Start:" at bounding box center [875, 203] width 22 height 9
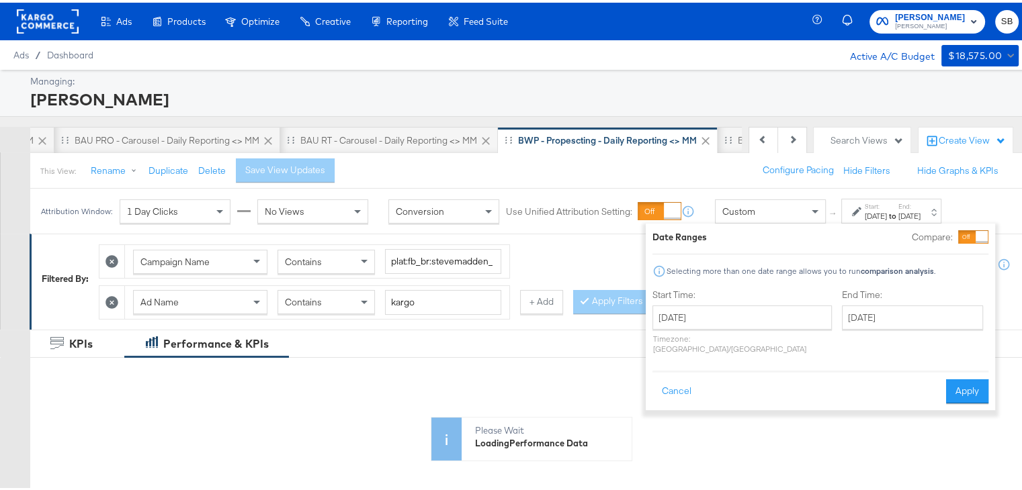
click at [884, 215] on div "Jun 5th 2025" at bounding box center [875, 213] width 22 height 11
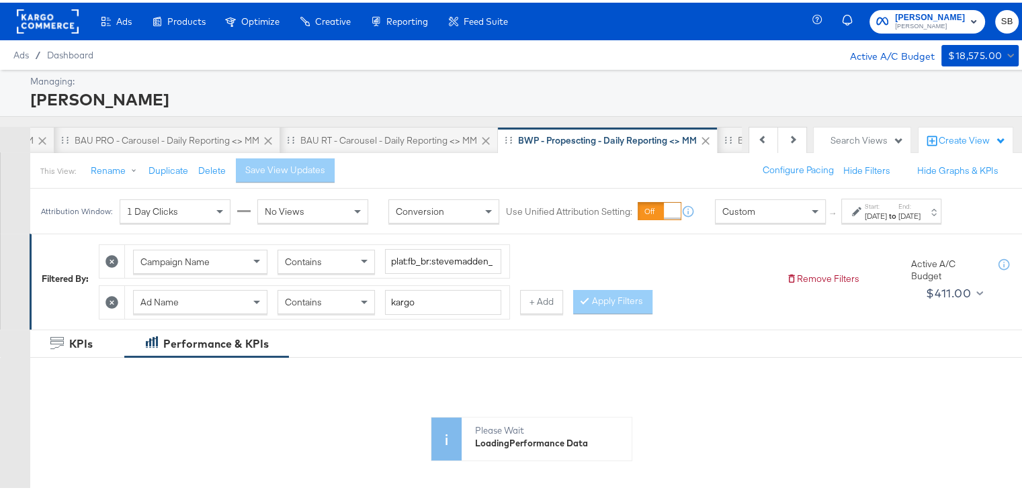
click at [874, 224] on div "Attribution Window: 1 Day Clicks No Views Conversion Use Unified Attribution Se…" at bounding box center [494, 208] width 928 height 45
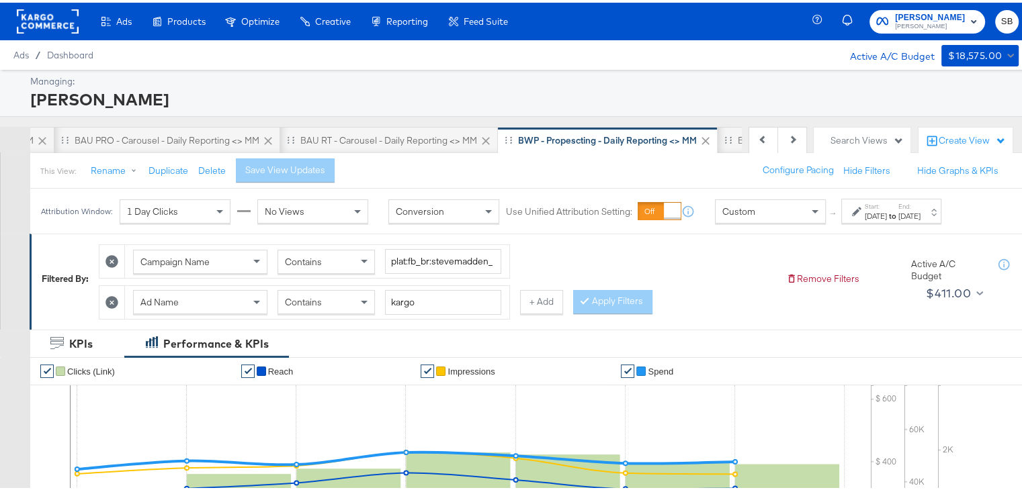
click at [878, 210] on div "Jun 5th 2025" at bounding box center [875, 213] width 22 height 11
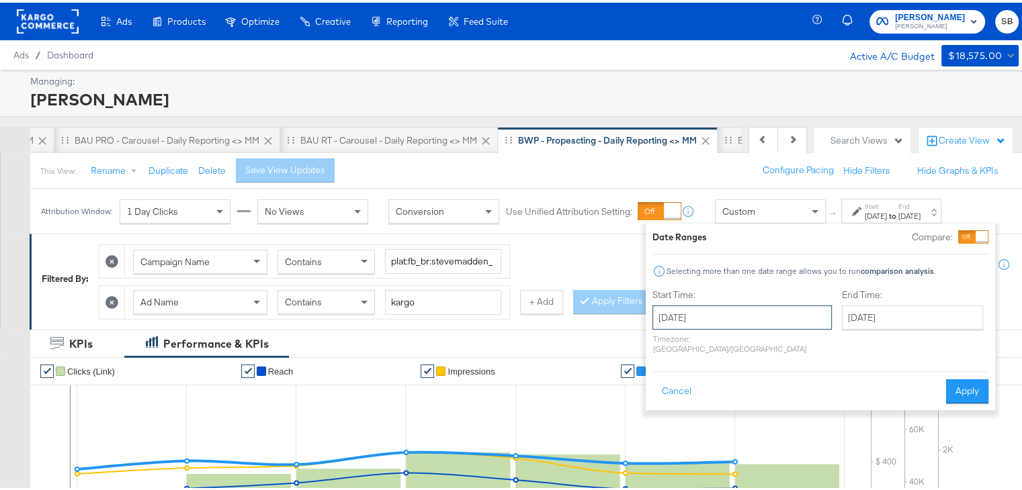
click at [776, 309] on input "June 5th 2025" at bounding box center [741, 315] width 179 height 24
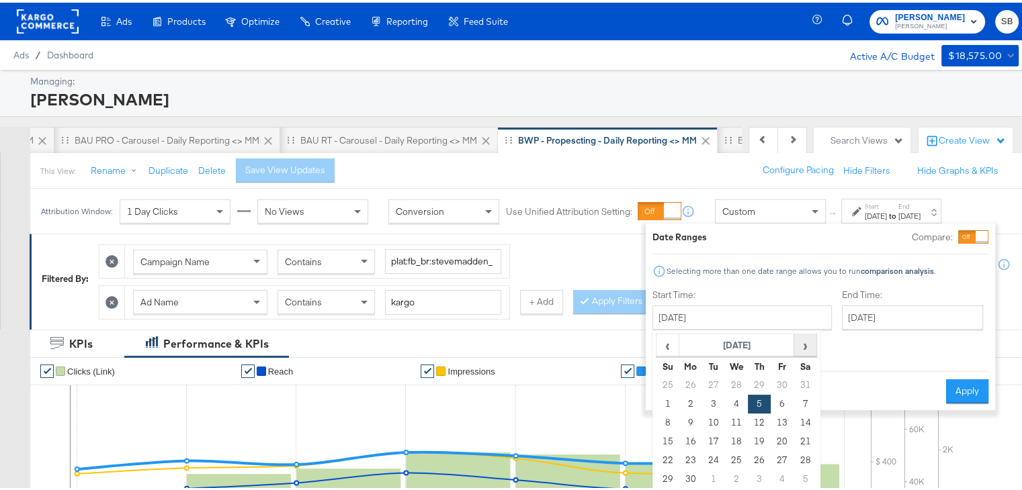
click at [803, 339] on span "›" at bounding box center [805, 342] width 21 height 20
click at [688, 444] on td "18" at bounding box center [690, 439] width 23 height 19
type input "August 18th 2025"
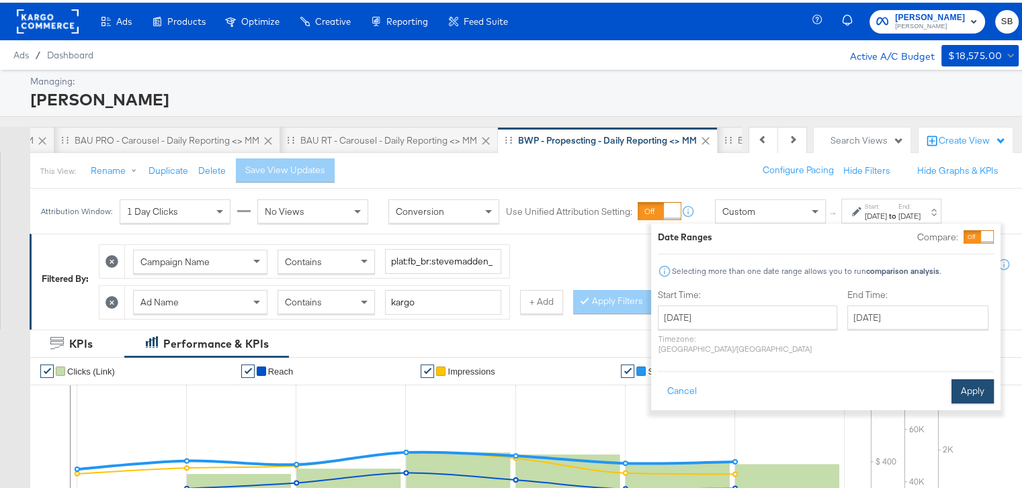
click at [967, 377] on button "Apply" at bounding box center [972, 389] width 42 height 24
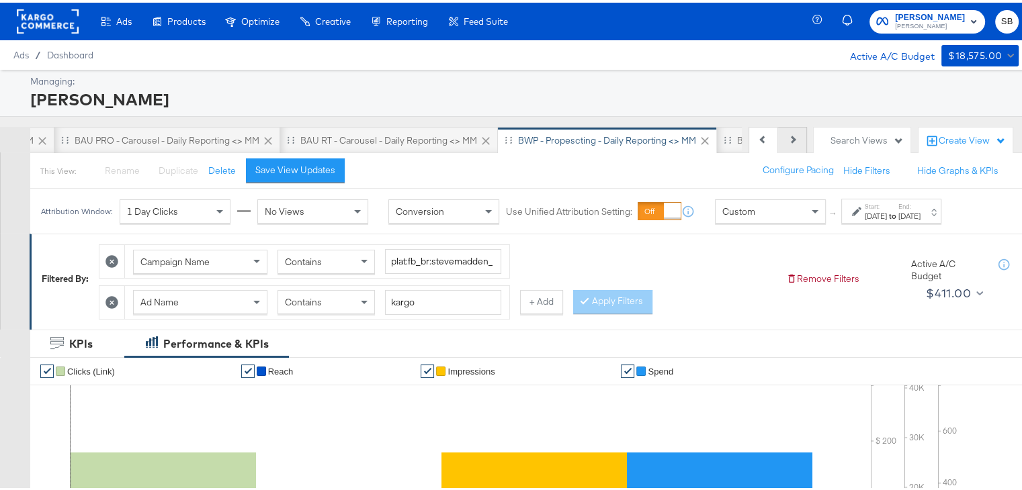
click at [778, 138] on button "Next" at bounding box center [792, 137] width 29 height 27
click at [678, 138] on div "BWP - Propescting - Daily Reporting<>MM(not kargo)" at bounding box center [712, 138] width 221 height 13
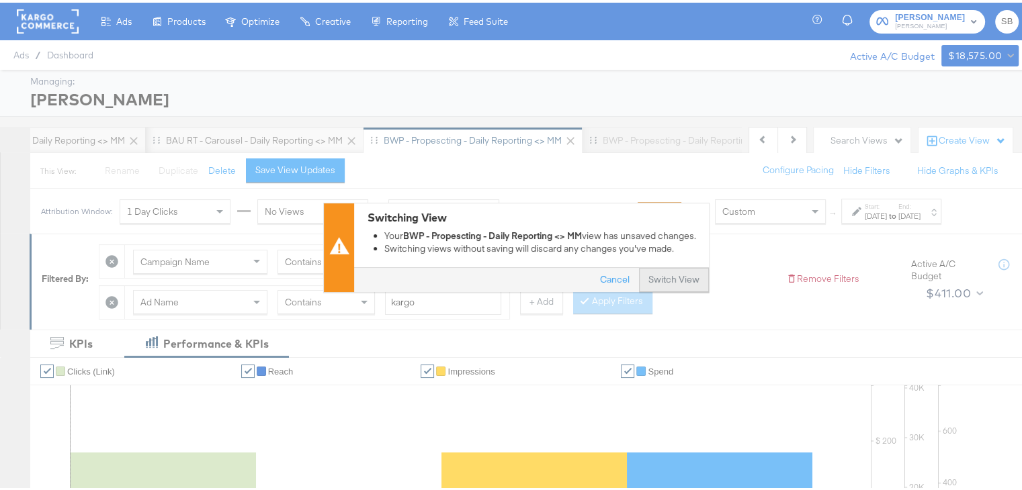
click at [666, 271] on button "Switch View" at bounding box center [674, 278] width 70 height 24
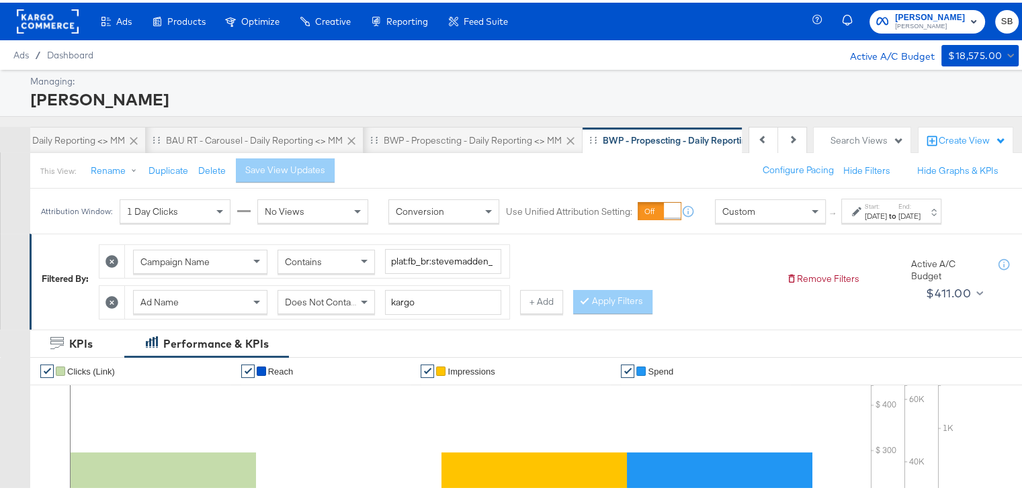
click at [887, 211] on div "Aug 4th 2025" at bounding box center [875, 213] width 22 height 11
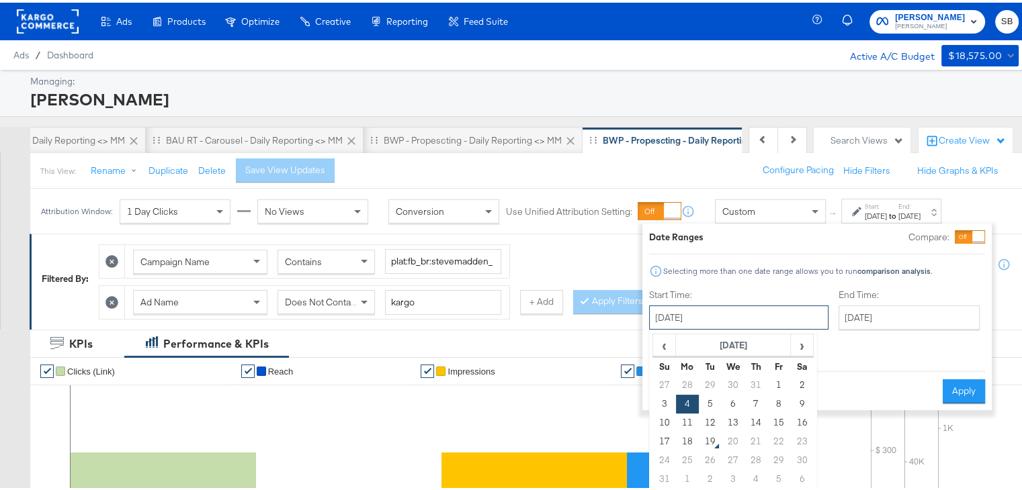
click at [780, 320] on input "August 4th 2025" at bounding box center [738, 315] width 179 height 24
click at [801, 342] on span "›" at bounding box center [801, 342] width 21 height 20
click at [672, 335] on span "‹" at bounding box center [664, 342] width 21 height 20
click at [690, 441] on td "18" at bounding box center [687, 439] width 23 height 19
type input "August 18th 2025"
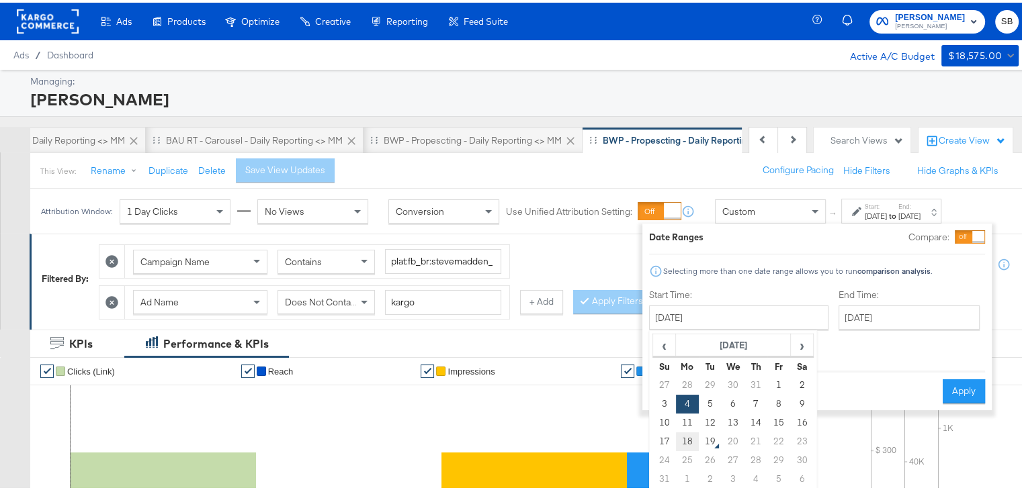
type input "August 18th 2025"
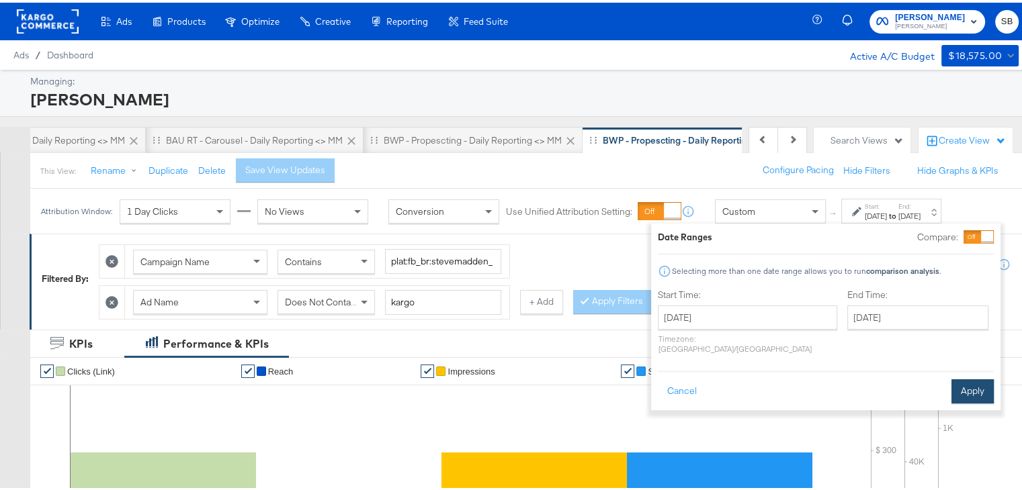
click at [958, 381] on button "Apply" at bounding box center [972, 389] width 42 height 24
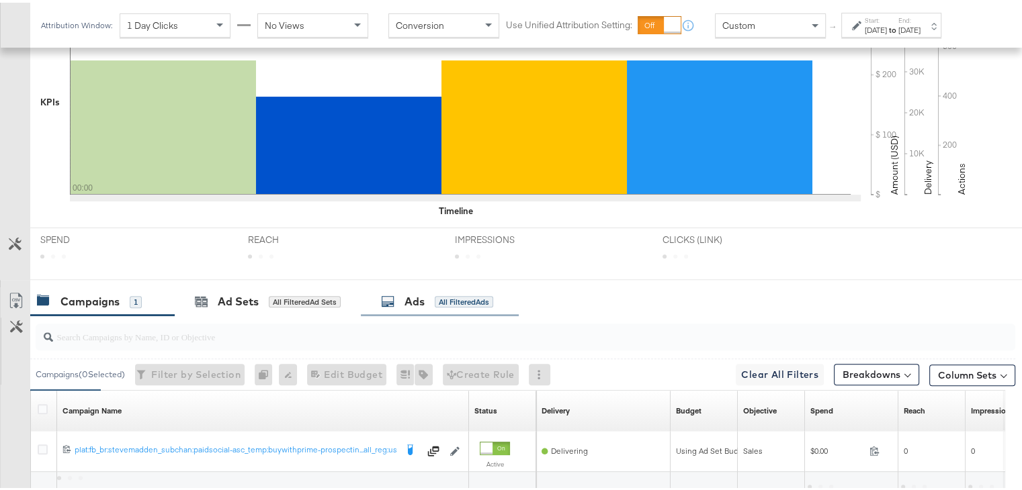
scroll to position [507, 0]
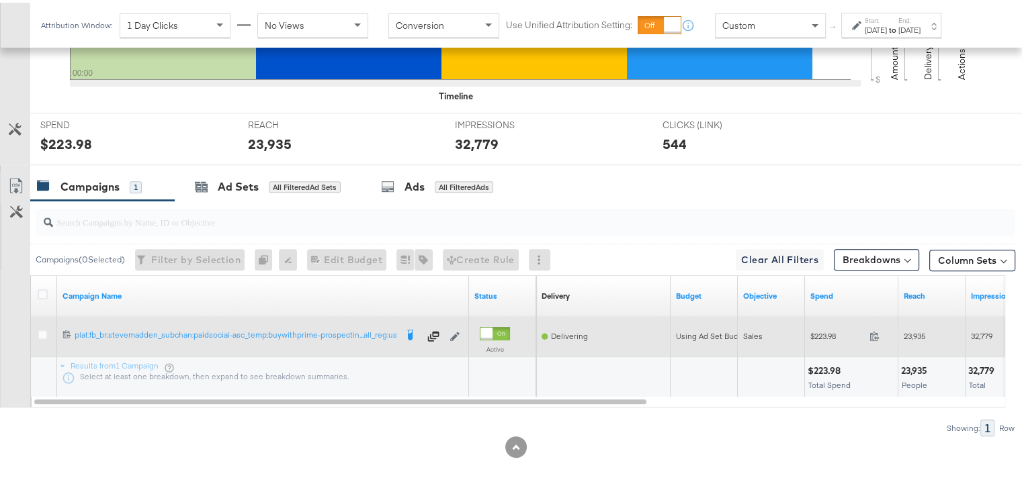
click at [913, 331] on span "23,935" at bounding box center [913, 333] width 21 height 10
copy span "23,935"
click at [978, 328] on span "32,779" at bounding box center [981, 333] width 21 height 10
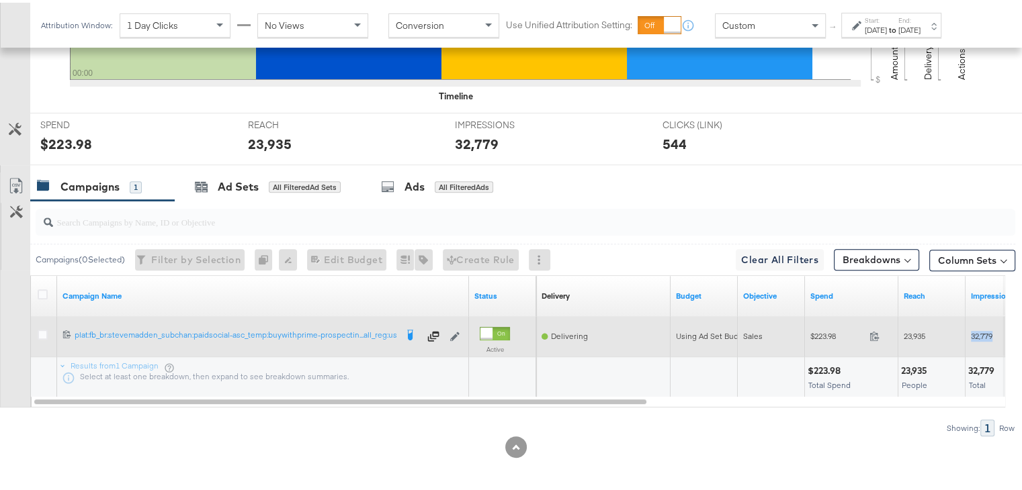
copy span "32,779"
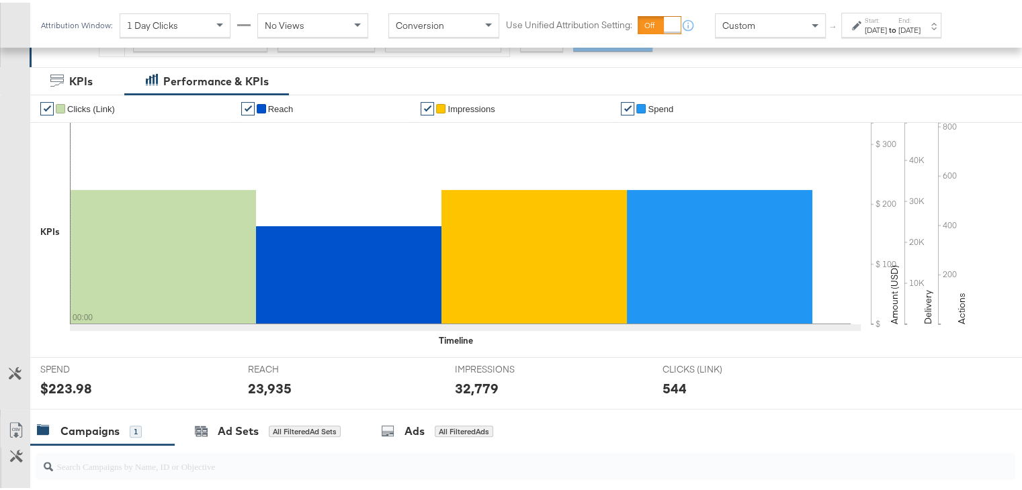
scroll to position [0, 0]
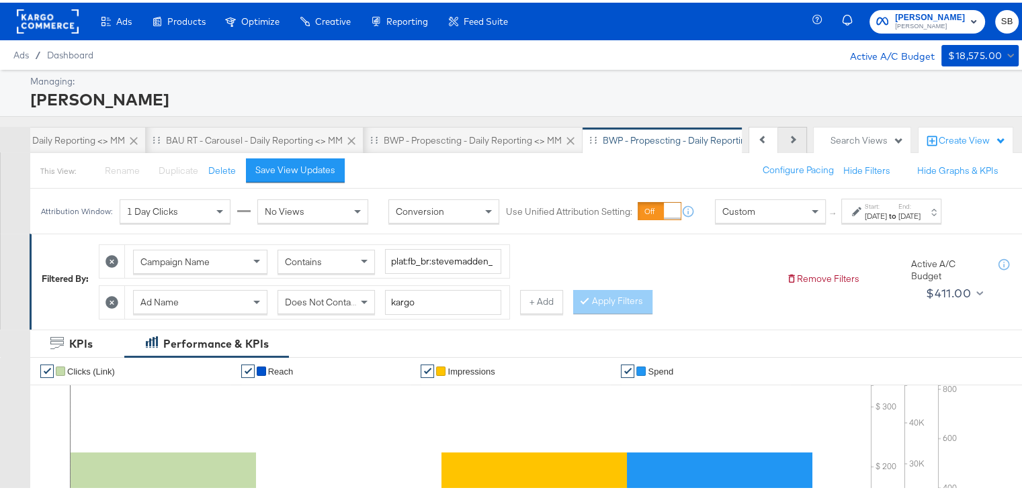
click at [782, 143] on button "Next" at bounding box center [792, 137] width 29 height 27
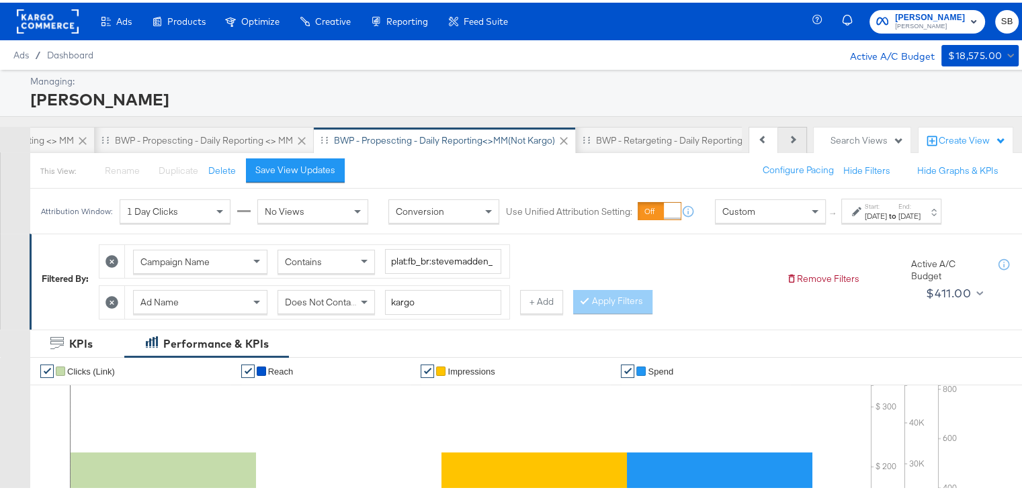
click at [782, 143] on button "Next" at bounding box center [792, 137] width 29 height 27
click at [511, 140] on div "BWP - Retargeting - Daily Reporting <> MM" at bounding box center [549, 138] width 176 height 13
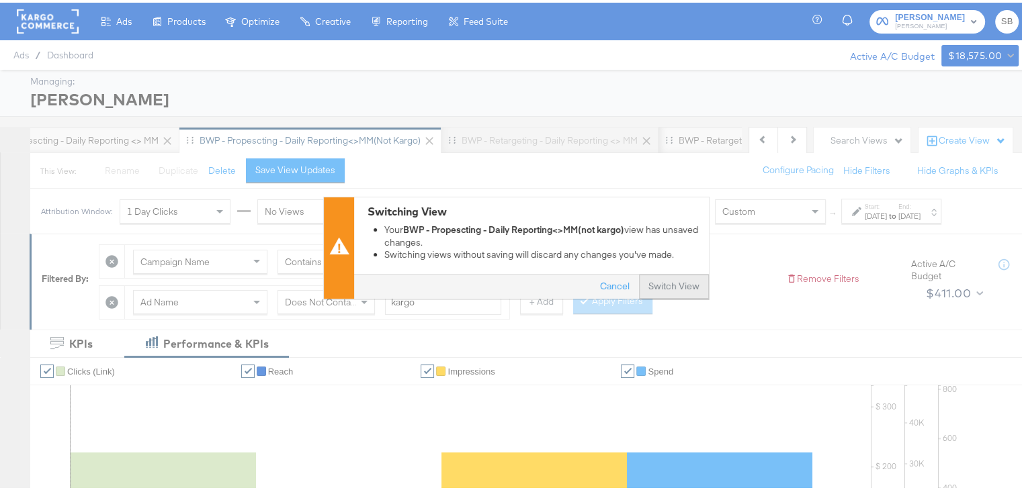
click at [662, 287] on button "Switch View" at bounding box center [674, 284] width 70 height 24
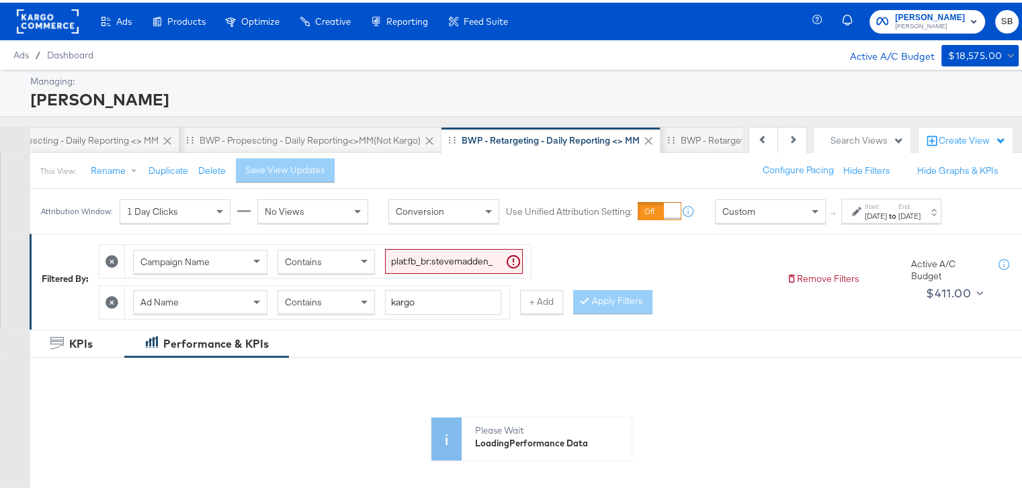
click at [920, 212] on div "Aug 4th 2025" at bounding box center [909, 213] width 22 height 11
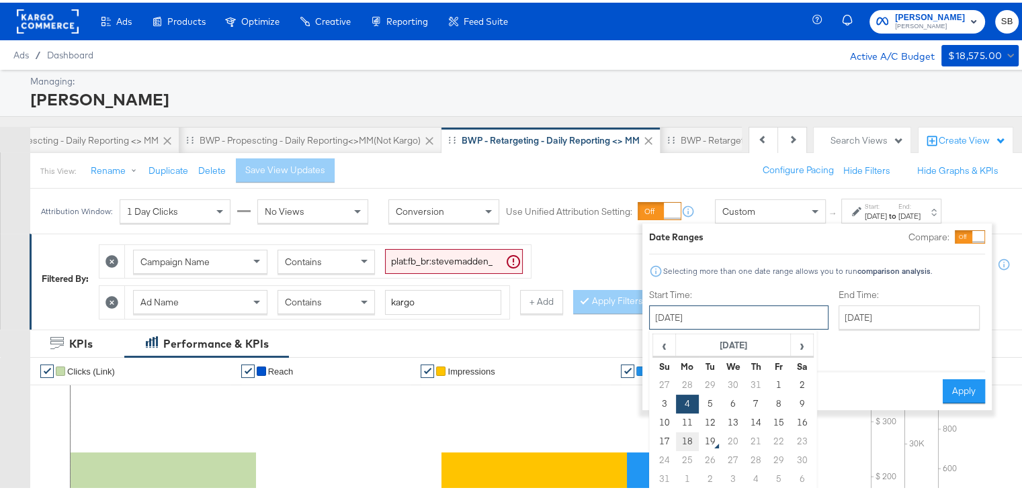
drag, startPoint x: 738, startPoint y: 312, endPoint x: 690, endPoint y: 435, distance: 131.8
click at [690, 327] on div "August 4th 2025 ‹ August 2025 › Su Mo Tu We Th Fr Sa 27 28 29 30 31 1 2 3 4 5 6…" at bounding box center [738, 315] width 179 height 24
click at [690, 435] on td "18" at bounding box center [687, 439] width 23 height 19
type input "August 18th 2025"
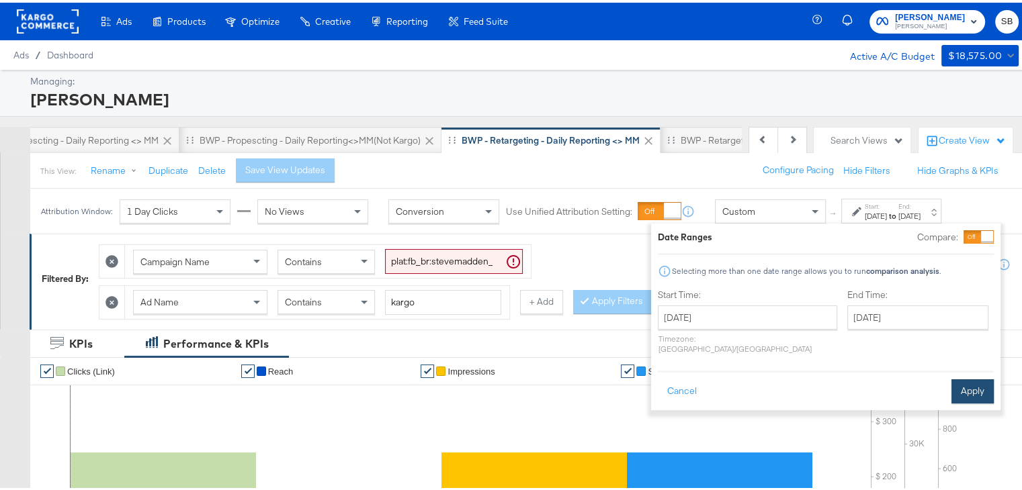
click at [980, 382] on button "Apply" at bounding box center [972, 389] width 42 height 24
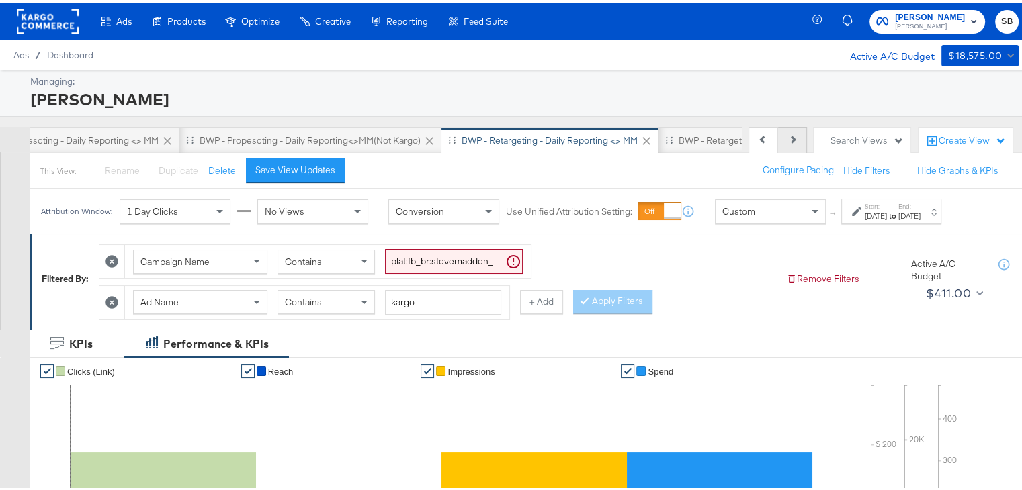
click at [788, 136] on icon at bounding box center [791, 136] width 7 height 7
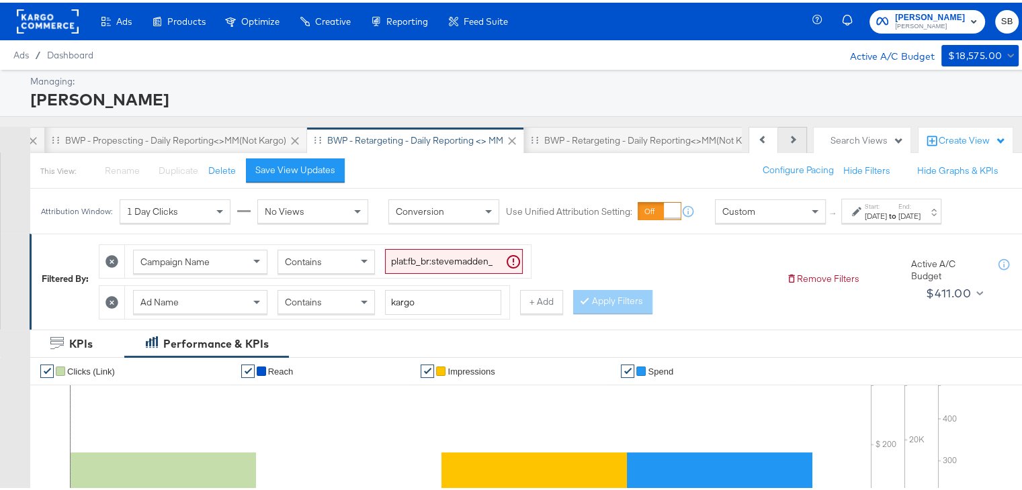
click at [788, 136] on icon at bounding box center [791, 136] width 7 height 7
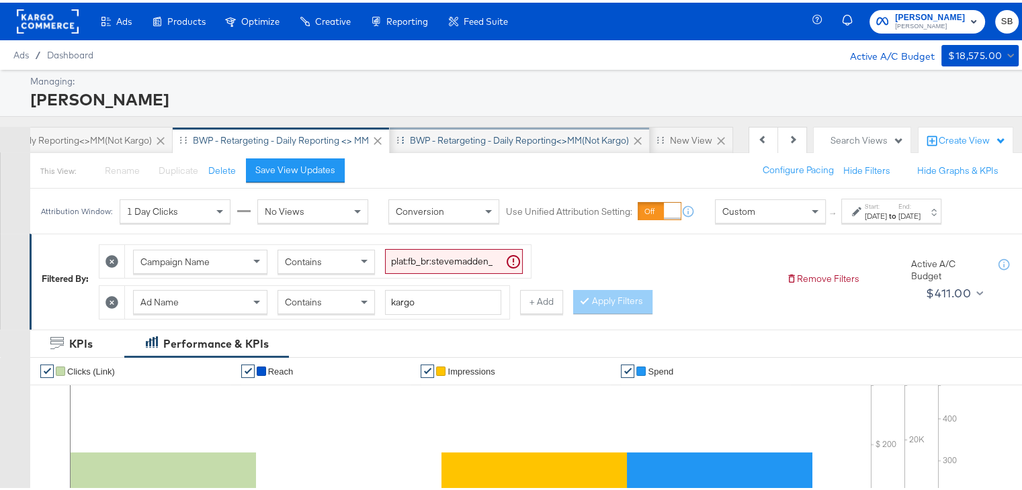
click at [518, 146] on div "BWP - Retargeting - Daily Reporting<>MM(not kargo)" at bounding box center [520, 137] width 260 height 27
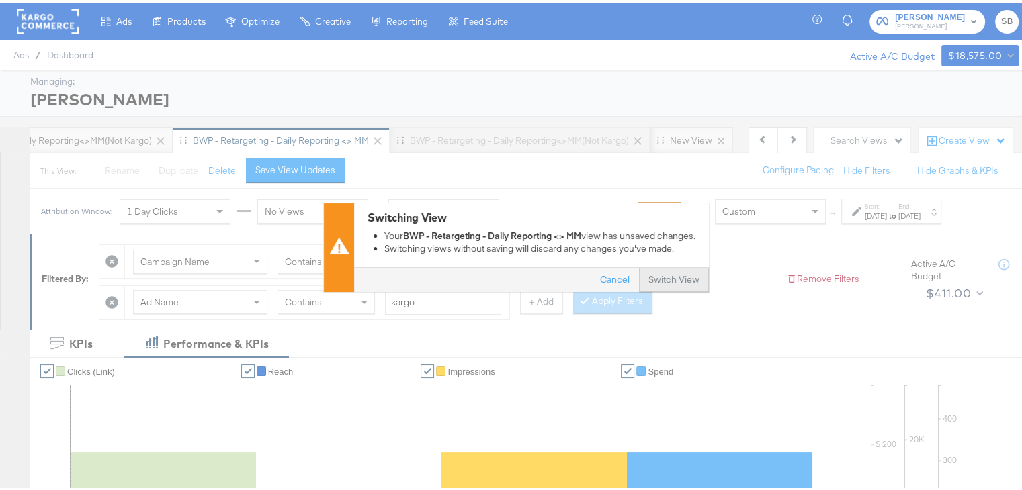
click at [677, 266] on button "Switch View" at bounding box center [674, 278] width 70 height 24
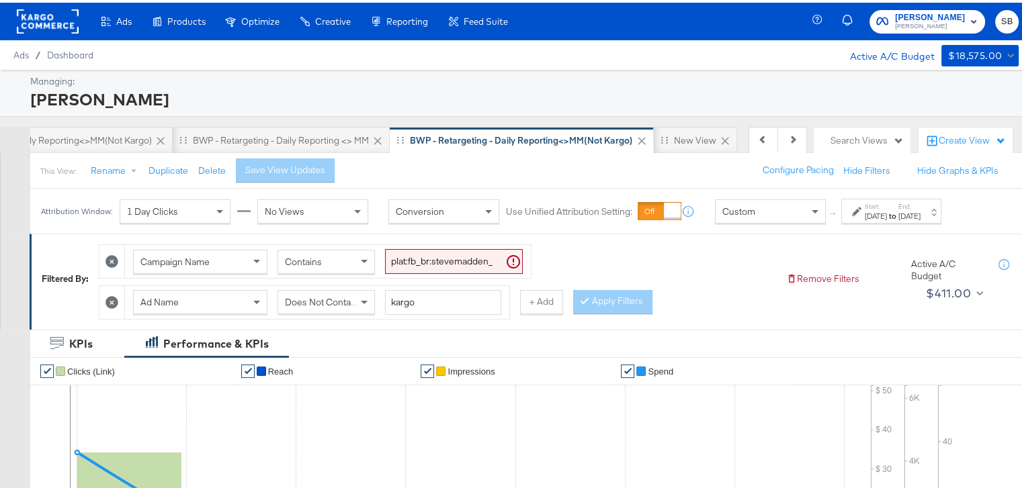
click at [862, 210] on div at bounding box center [858, 208] width 13 height 9
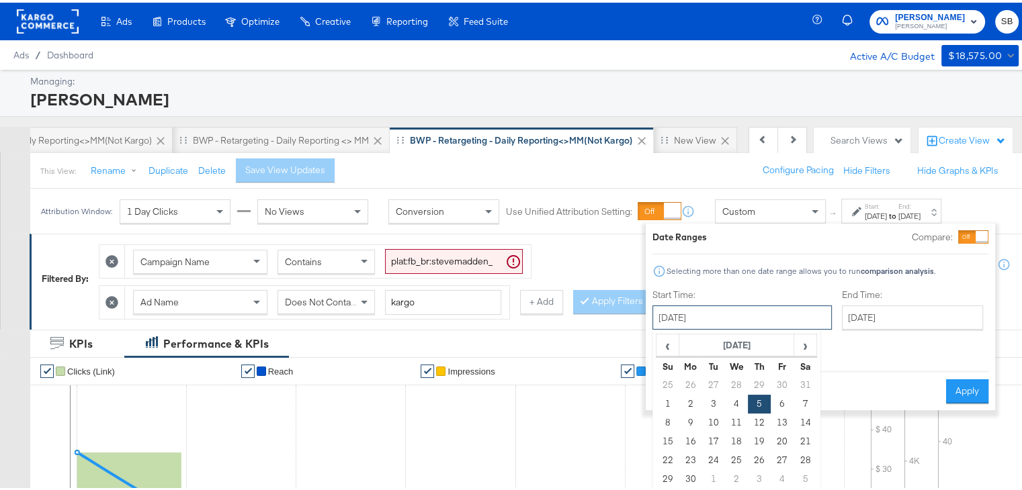
click at [745, 321] on input "June 5th 2025" at bounding box center [741, 315] width 179 height 24
click at [802, 344] on span "›" at bounding box center [805, 342] width 21 height 20
click at [689, 441] on td "18" at bounding box center [690, 439] width 23 height 19
type input "August 18th 2025"
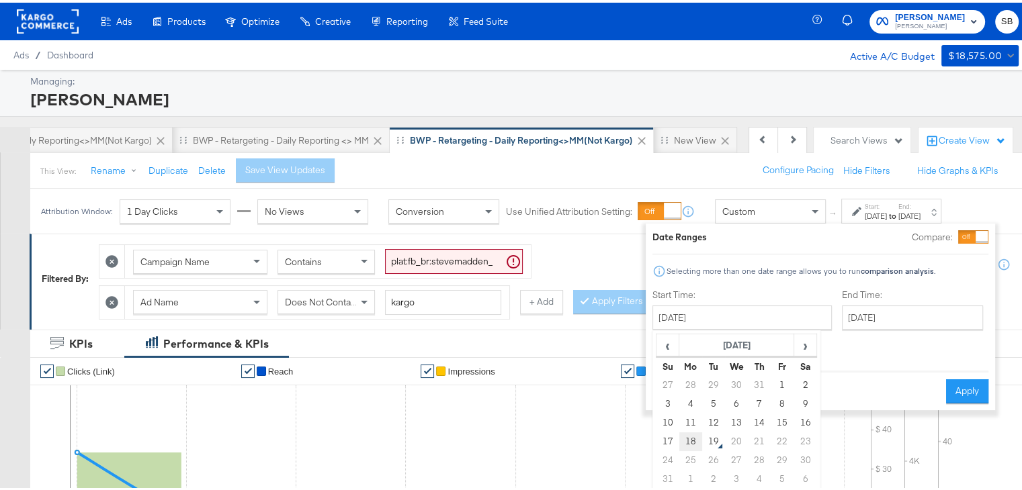
type input "August 18th 2025"
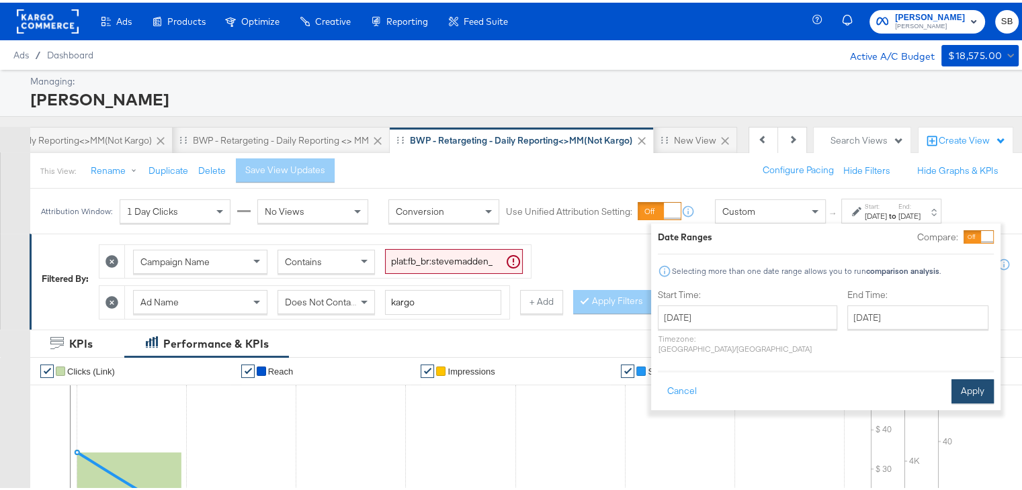
click at [958, 377] on button "Apply" at bounding box center [972, 389] width 42 height 24
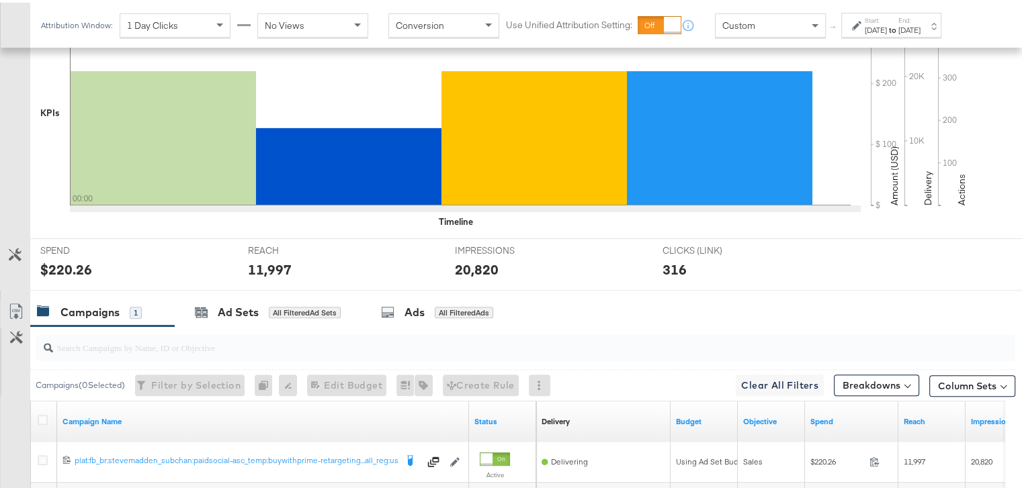
scroll to position [507, 0]
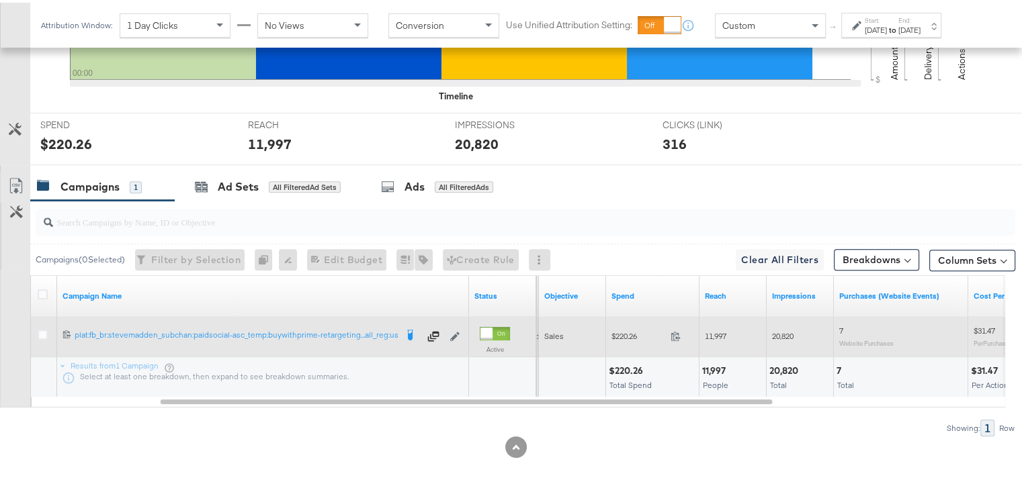
click at [718, 328] on span "11,997" at bounding box center [715, 333] width 21 height 10
copy span "11,997"
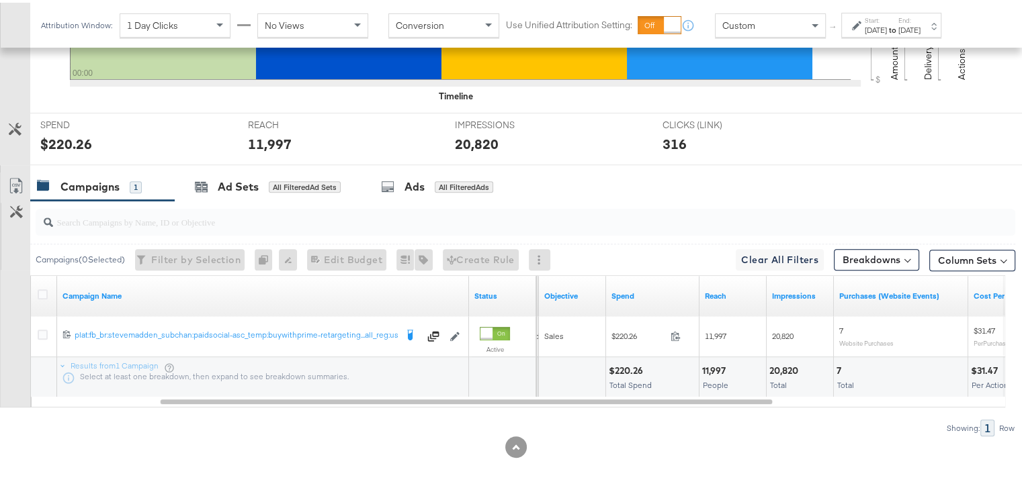
click at [699, 434] on div at bounding box center [516, 444] width 1032 height 21
